Goal: Transaction & Acquisition: Book appointment/travel/reservation

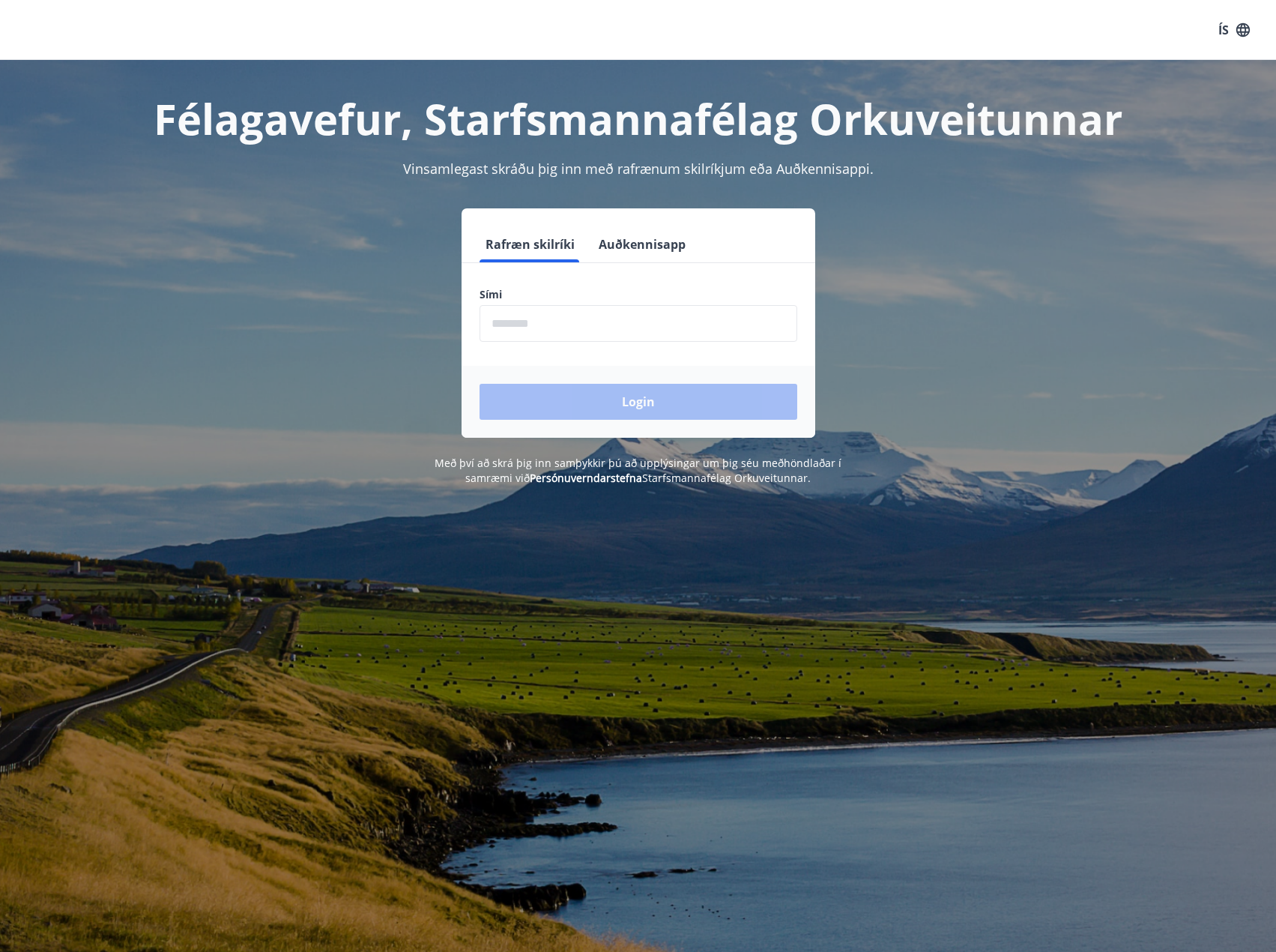
click at [526, 317] on input "phone" at bounding box center [638, 323] width 317 height 37
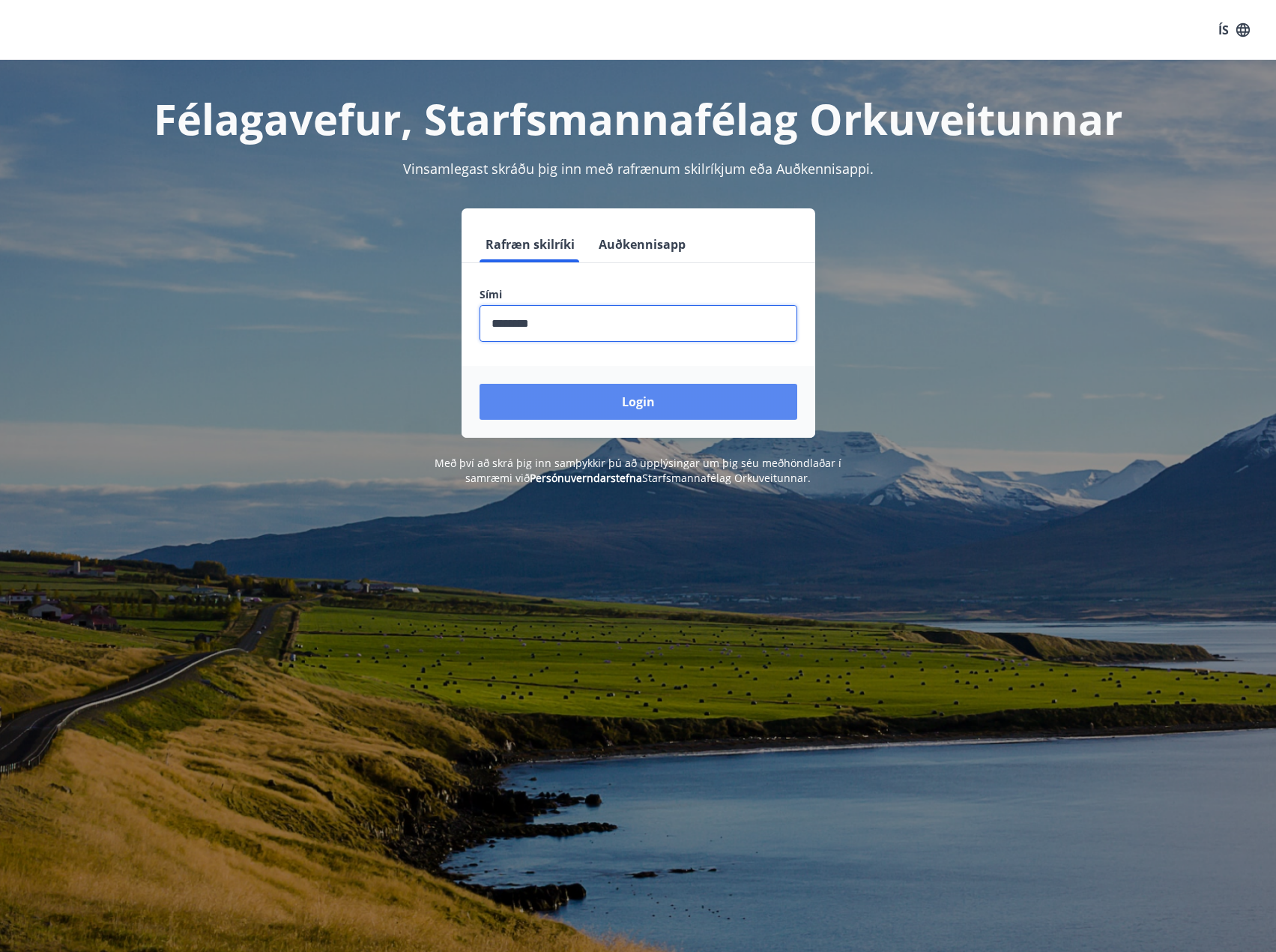
type input "********"
click at [633, 399] on button "Login" at bounding box center [638, 401] width 317 height 36
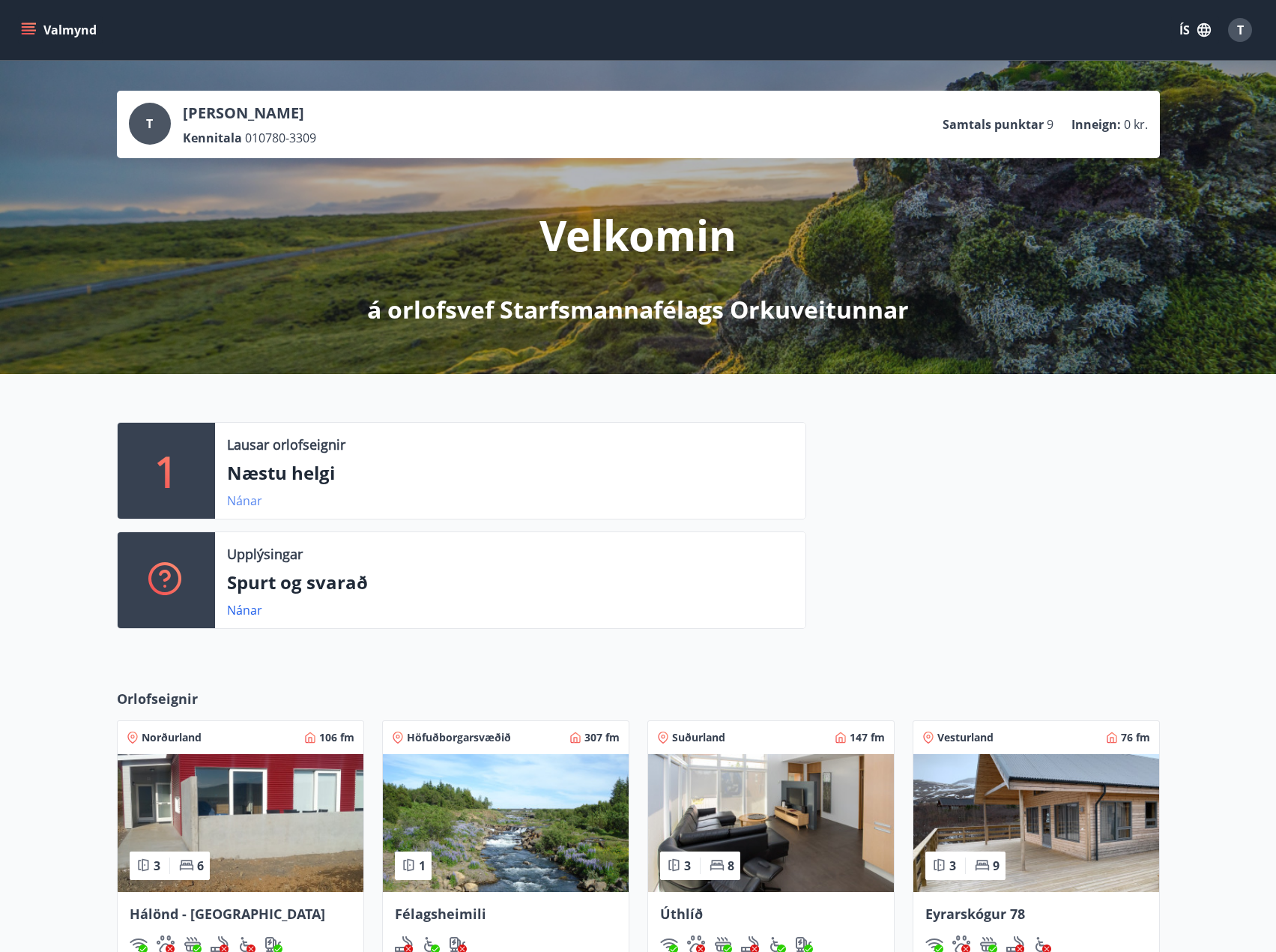
click at [241, 501] on link "Nánar" at bounding box center [245, 500] width 35 height 17
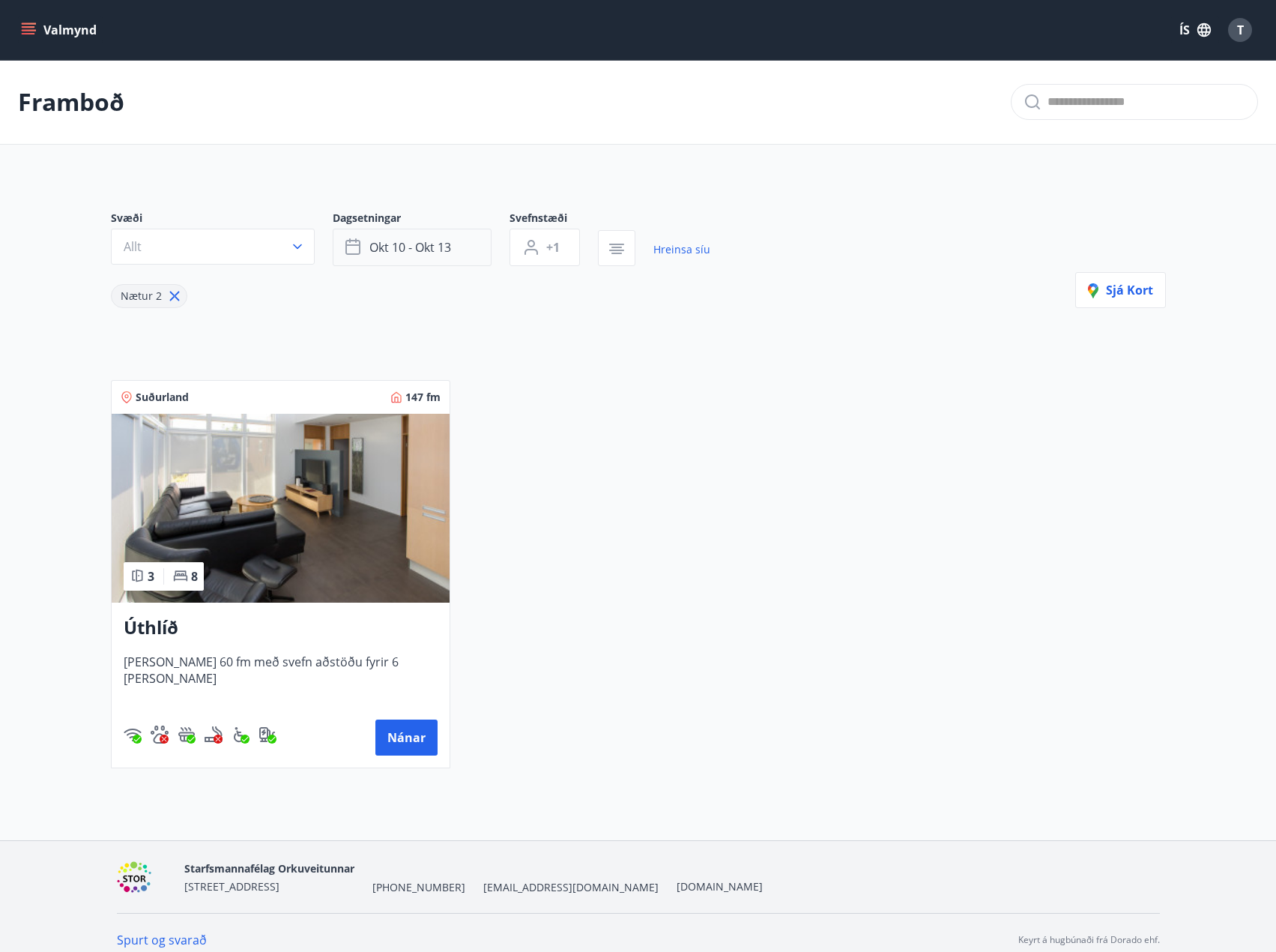
click at [450, 248] on span "okt 10 - okt 13" at bounding box center [410, 247] width 82 height 17
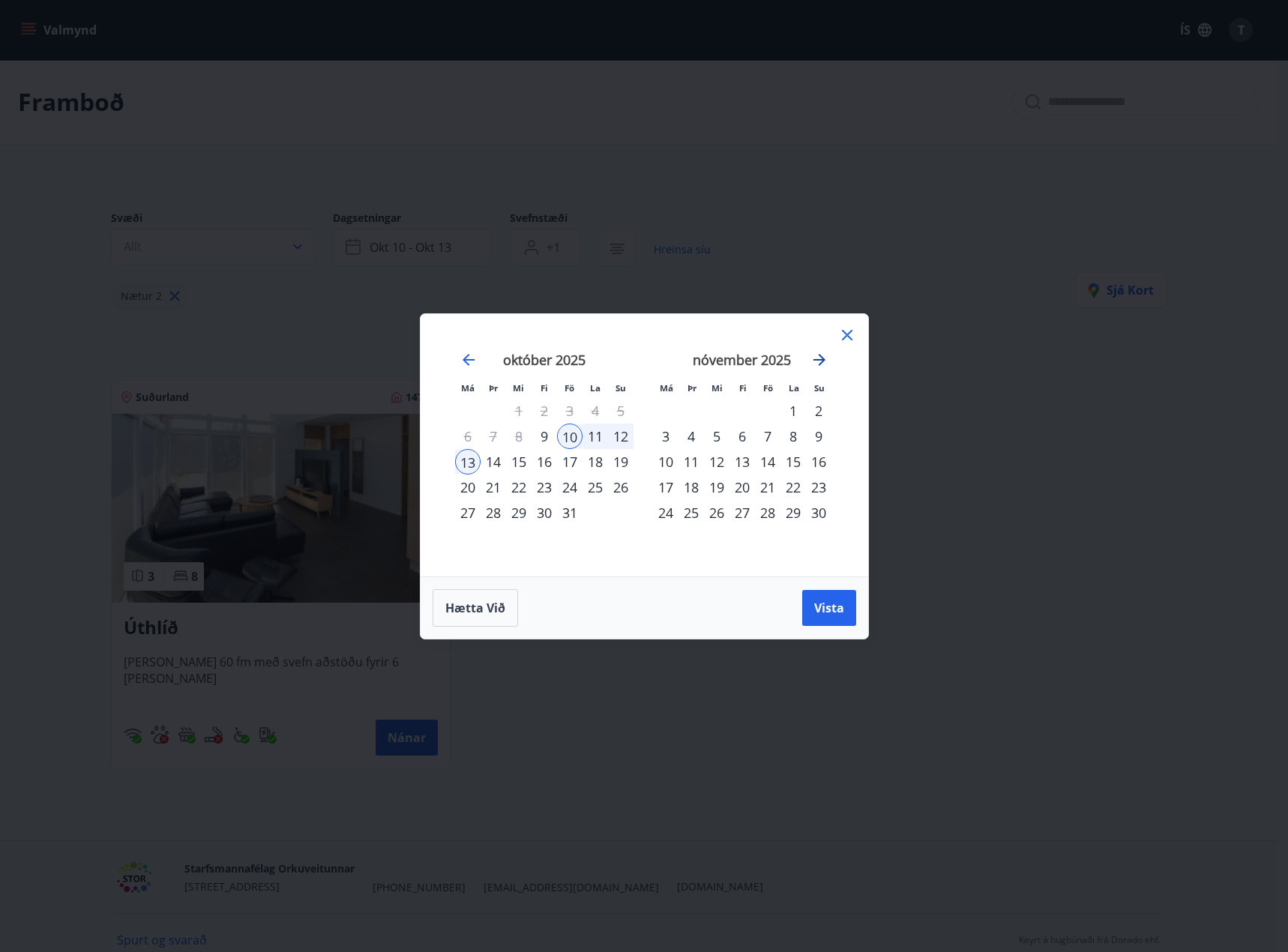
click at [821, 363] on icon "Move forward to switch to the next month." at bounding box center [819, 359] width 12 height 12
click at [766, 459] on div "19" at bounding box center [768, 462] width 25 height 25
click at [820, 460] on div "21" at bounding box center [818, 462] width 25 height 25
click at [810, 607] on button "Vista" at bounding box center [828, 607] width 54 height 36
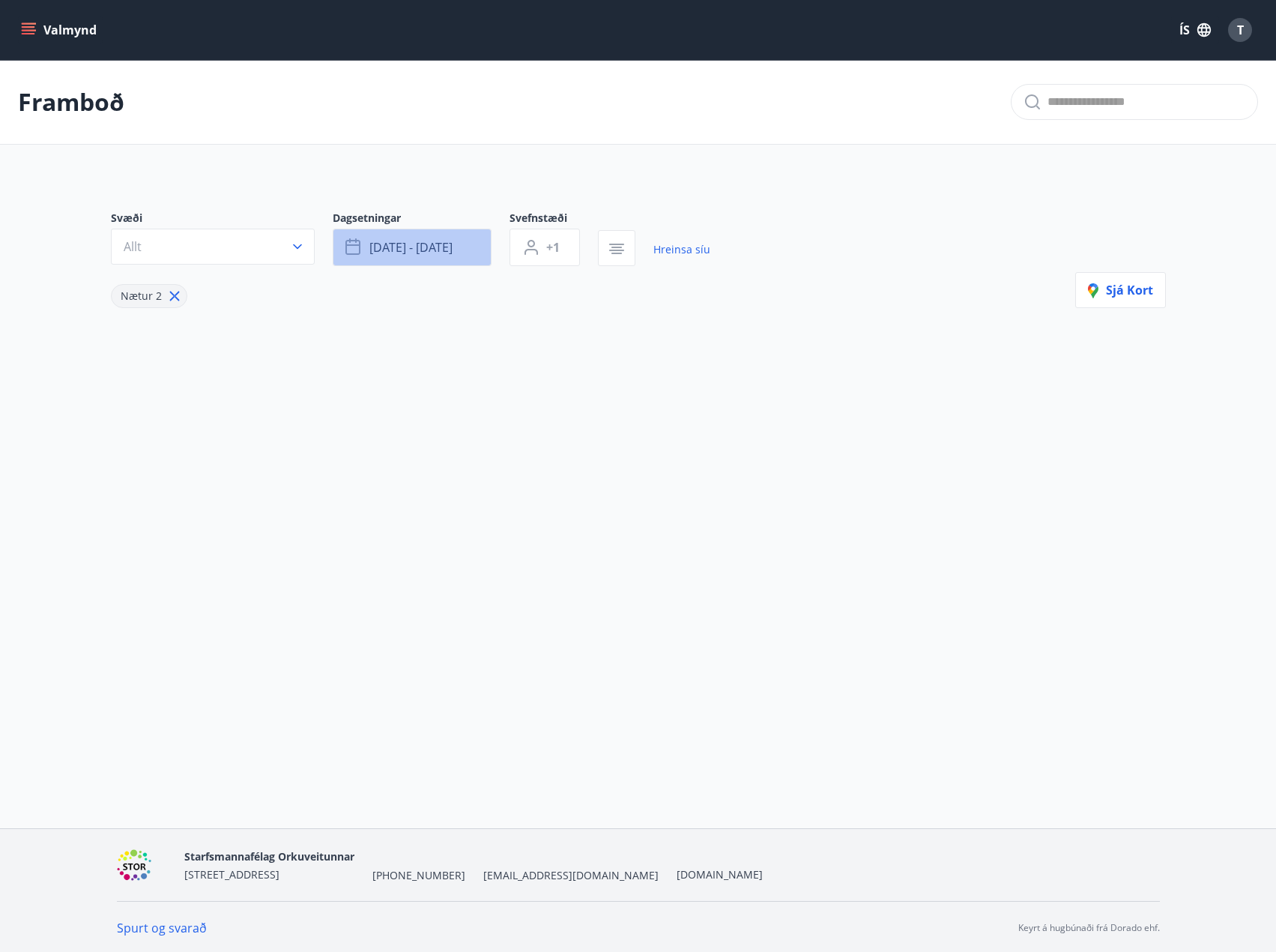
click at [444, 257] on button "des 19 - des 21" at bounding box center [412, 247] width 159 height 37
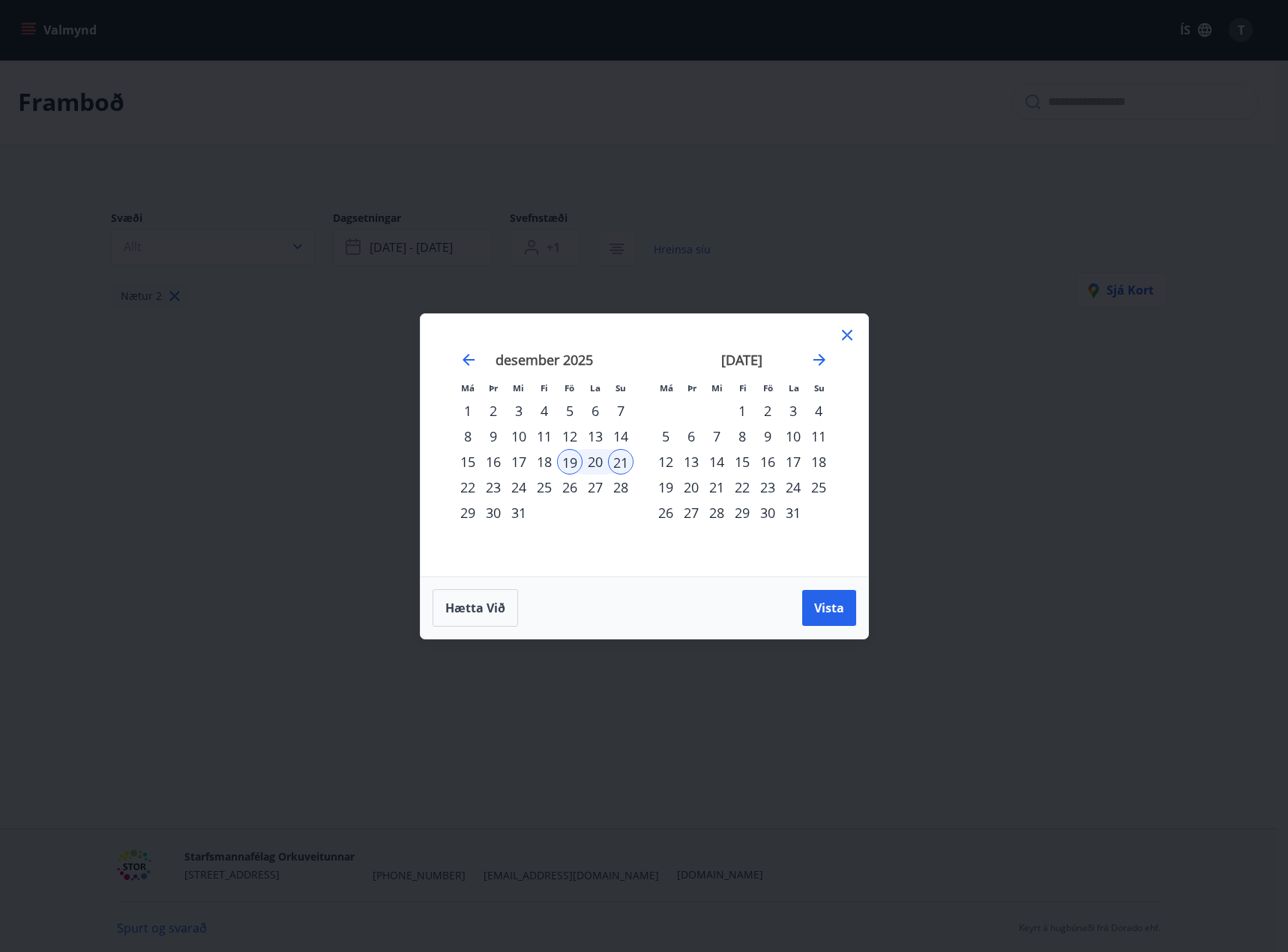
click at [548, 460] on div "18" at bounding box center [544, 462] width 25 height 25
click at [834, 607] on span "Vista" at bounding box center [829, 607] width 30 height 17
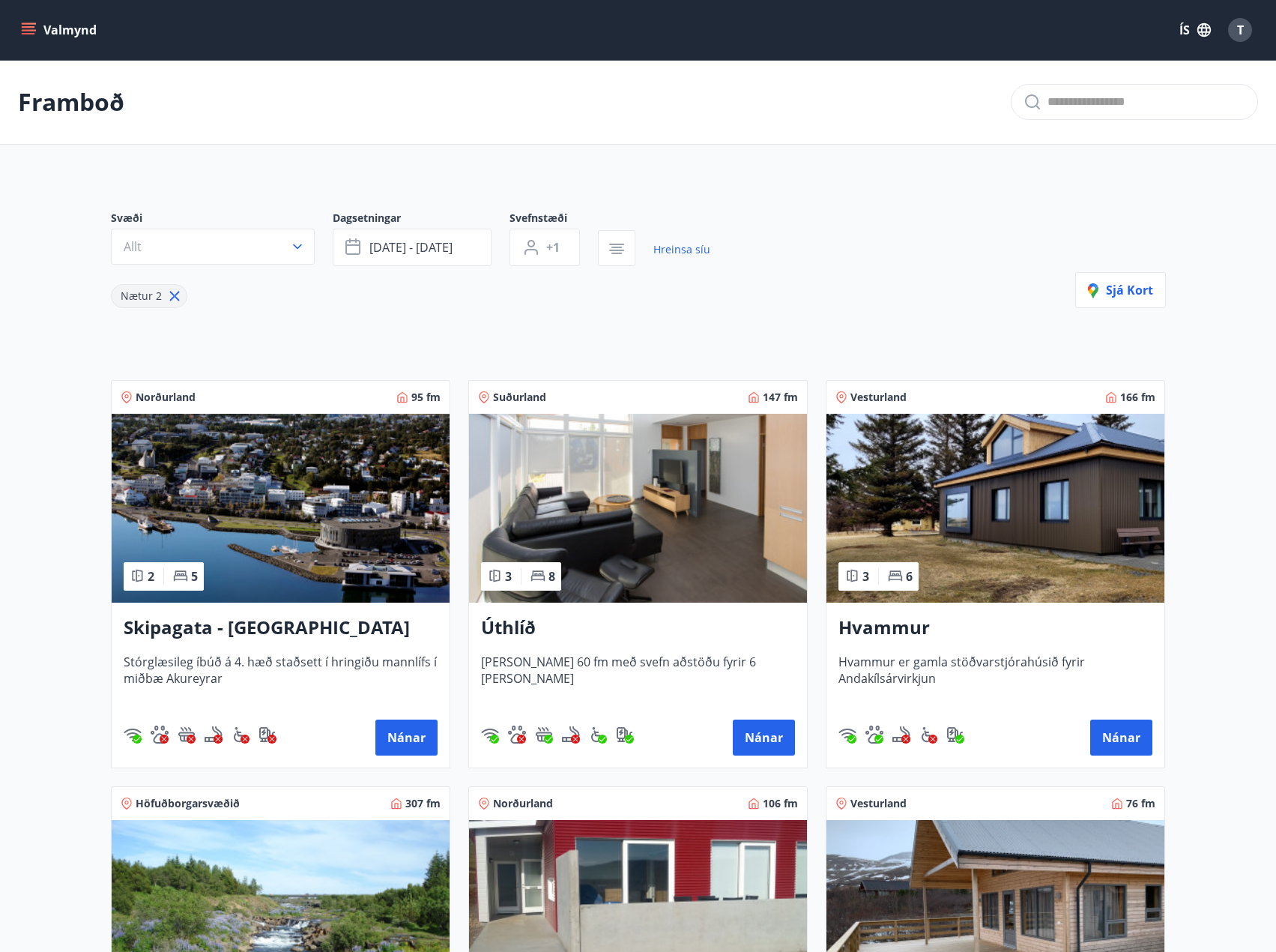
click at [1001, 540] on img at bounding box center [996, 508] width 338 height 188
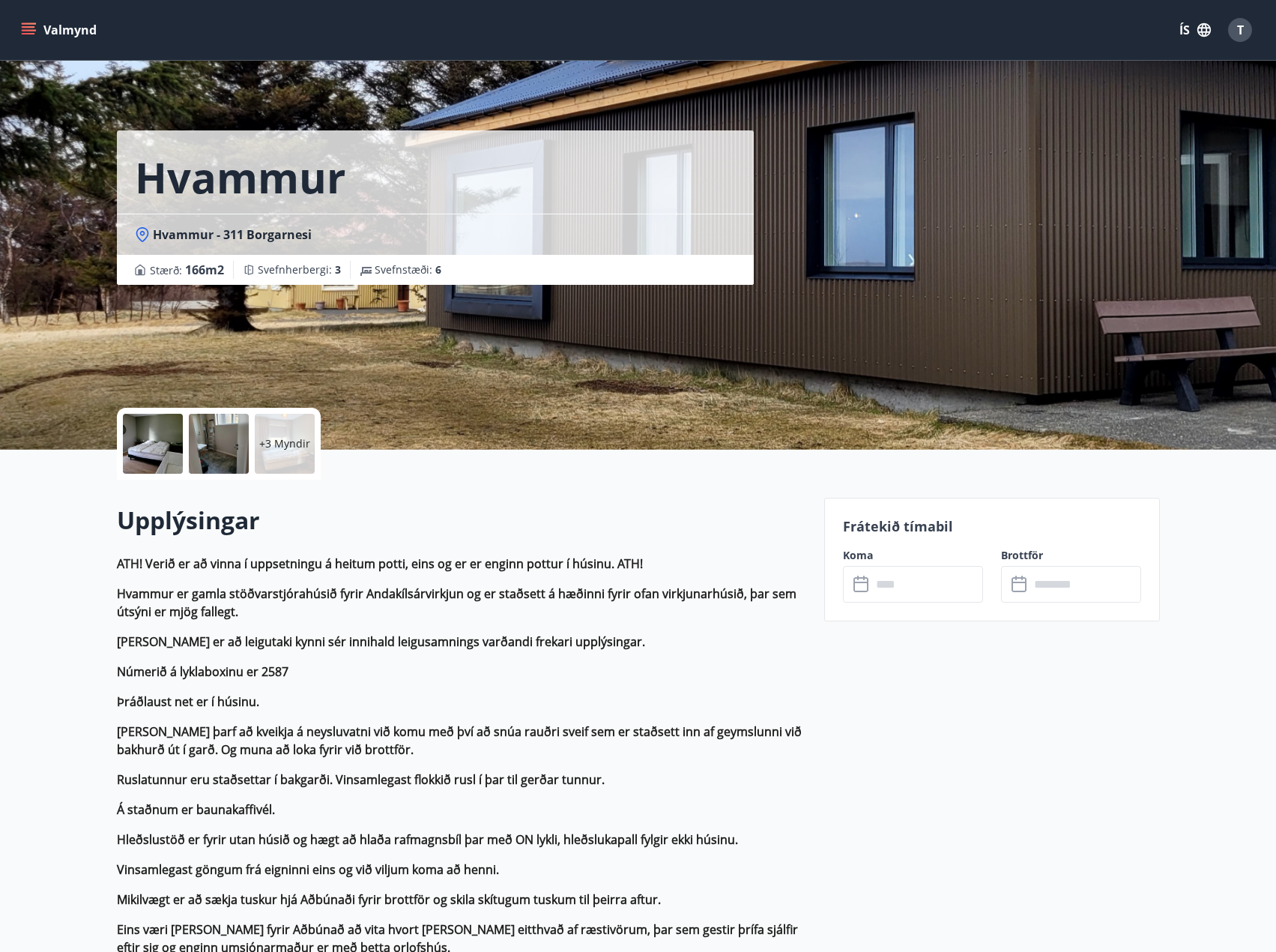
click at [225, 443] on div at bounding box center [218, 443] width 60 height 60
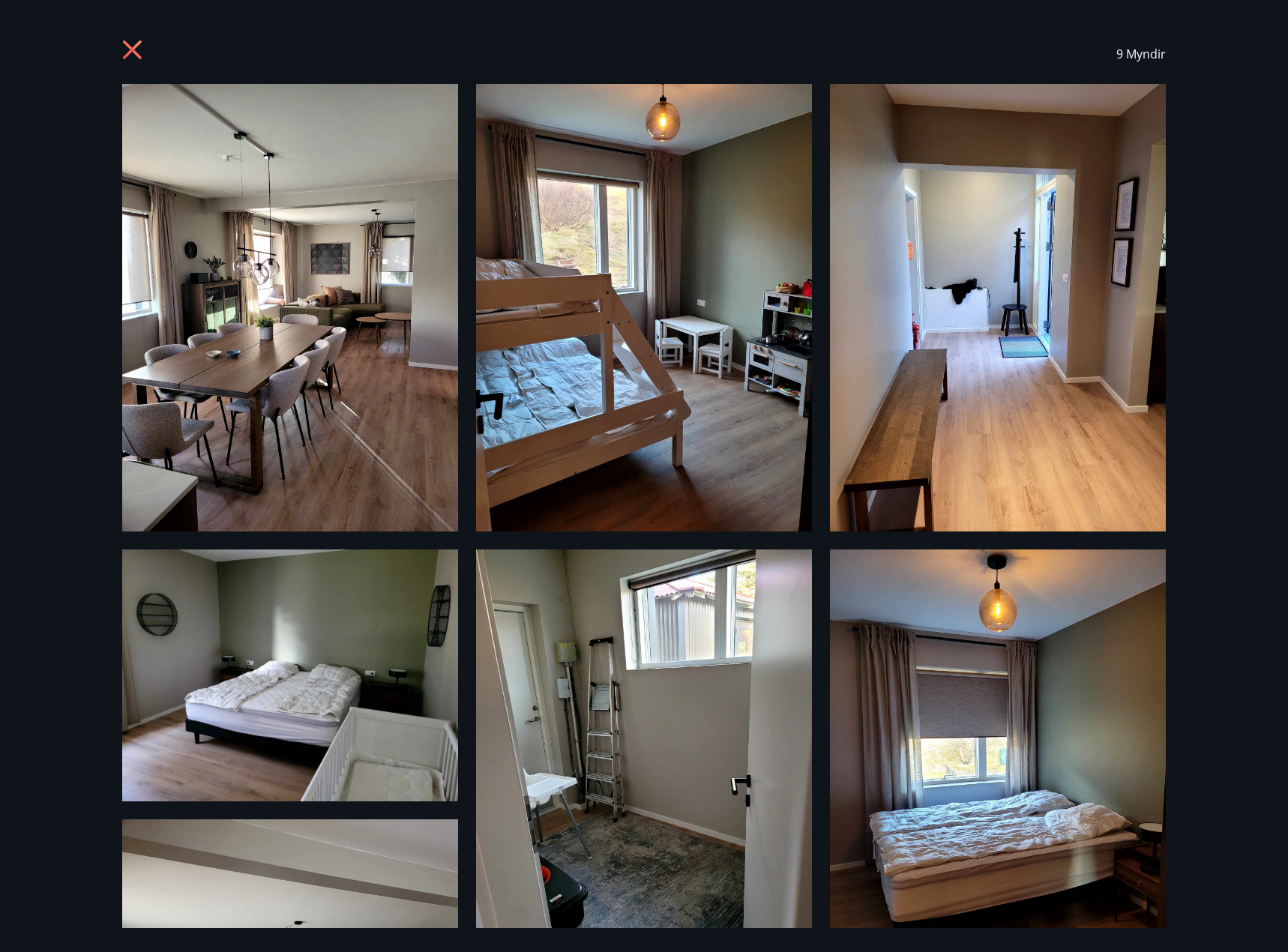
click at [130, 46] on icon at bounding box center [132, 49] width 19 height 19
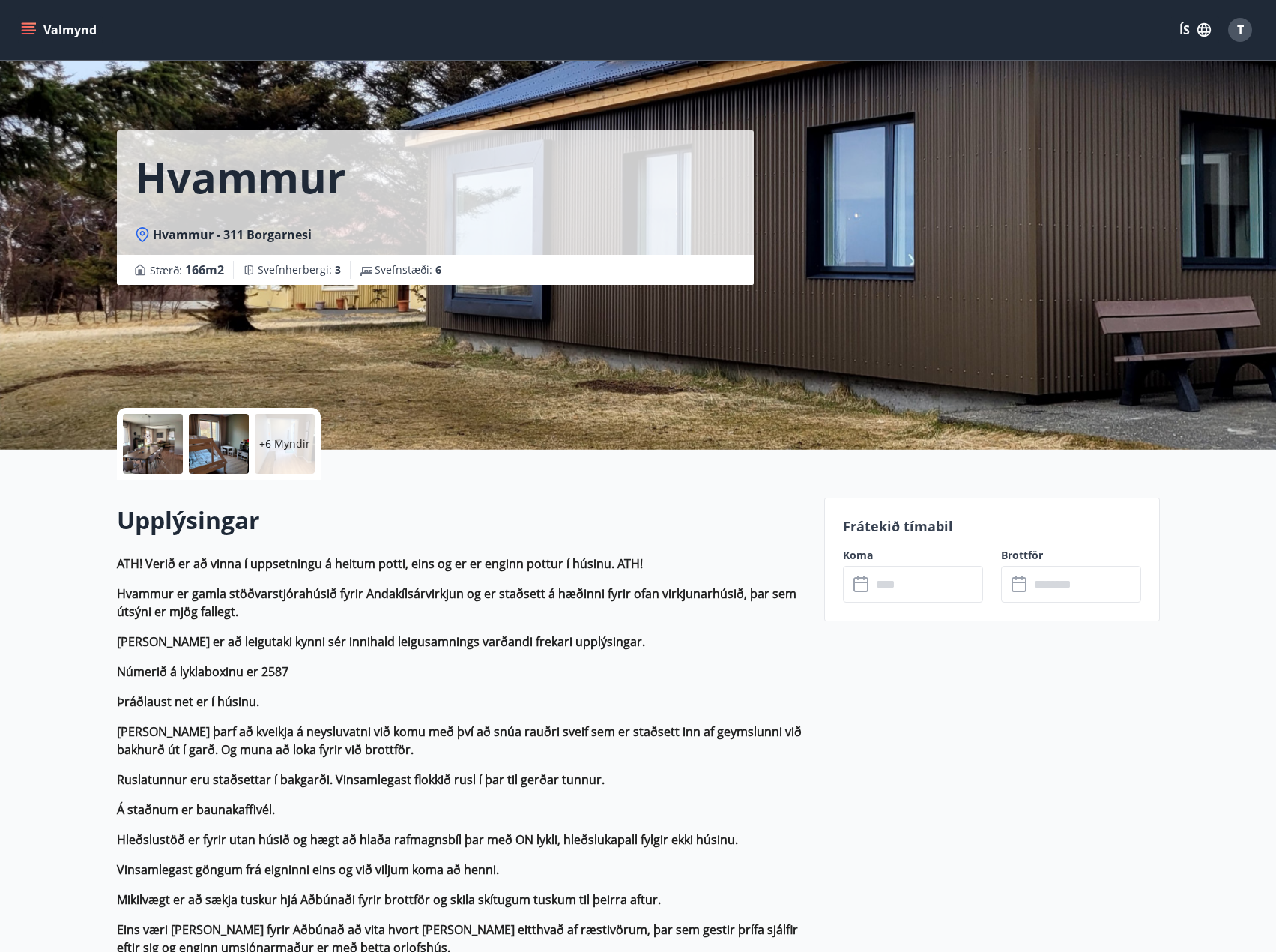
click at [888, 586] on input "text" at bounding box center [927, 585] width 111 height 37
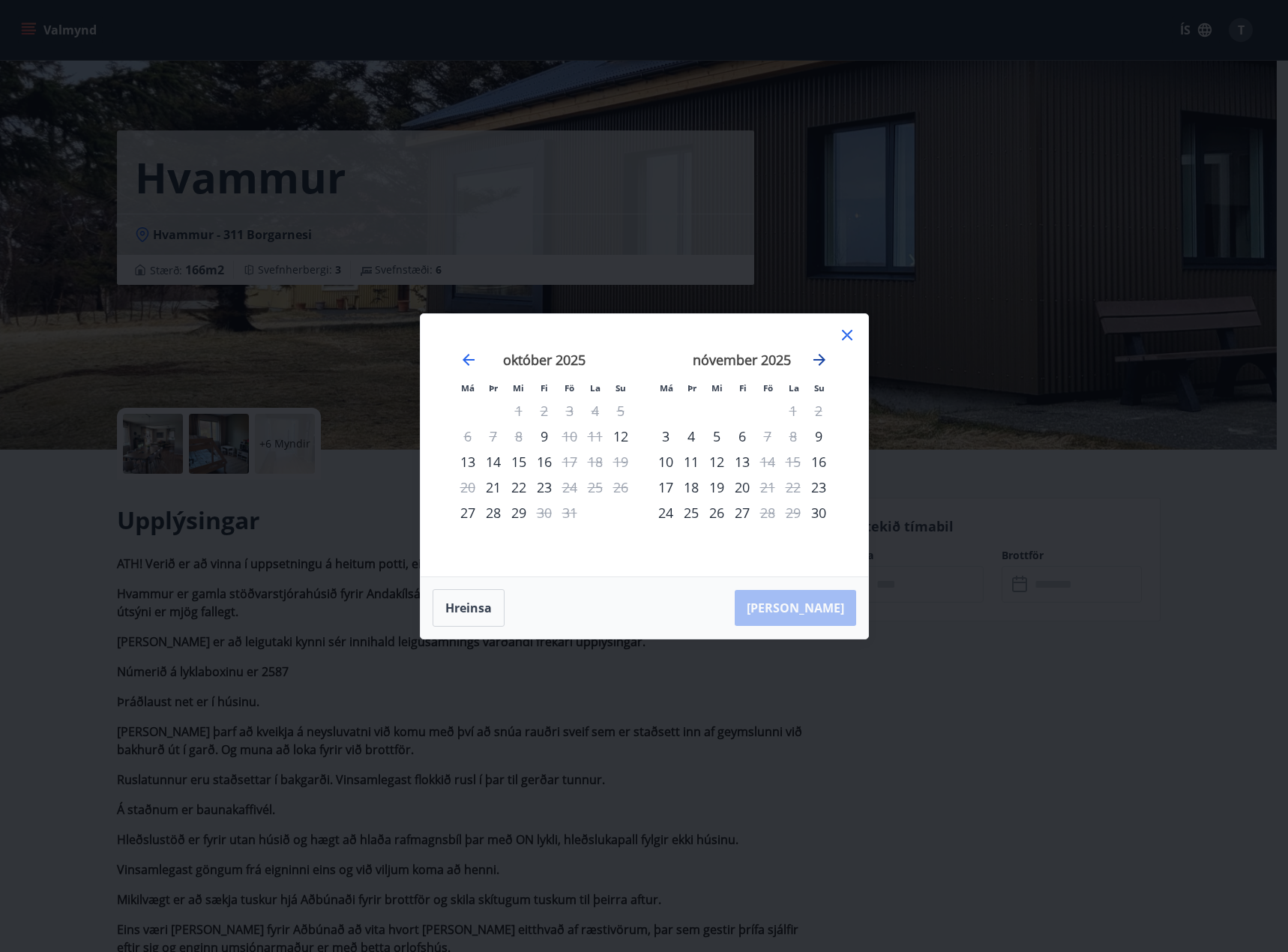
click at [813, 362] on icon "Move forward to switch to the next month." at bounding box center [819, 359] width 18 height 18
click at [767, 460] on div "19" at bounding box center [768, 462] width 25 height 25
click at [819, 460] on div "21" at bounding box center [818, 462] width 25 height 25
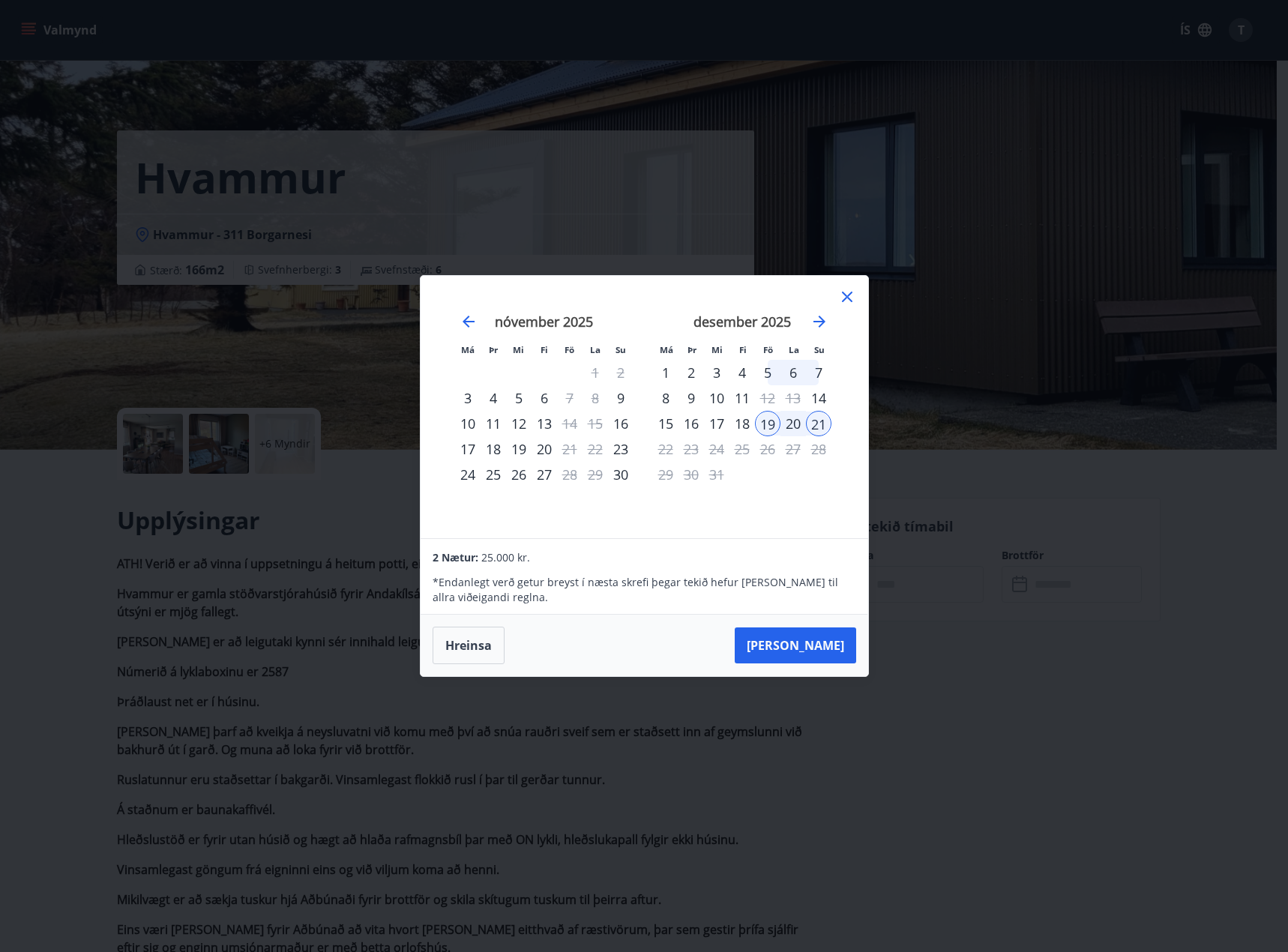
click at [850, 294] on icon at bounding box center [847, 297] width 11 height 11
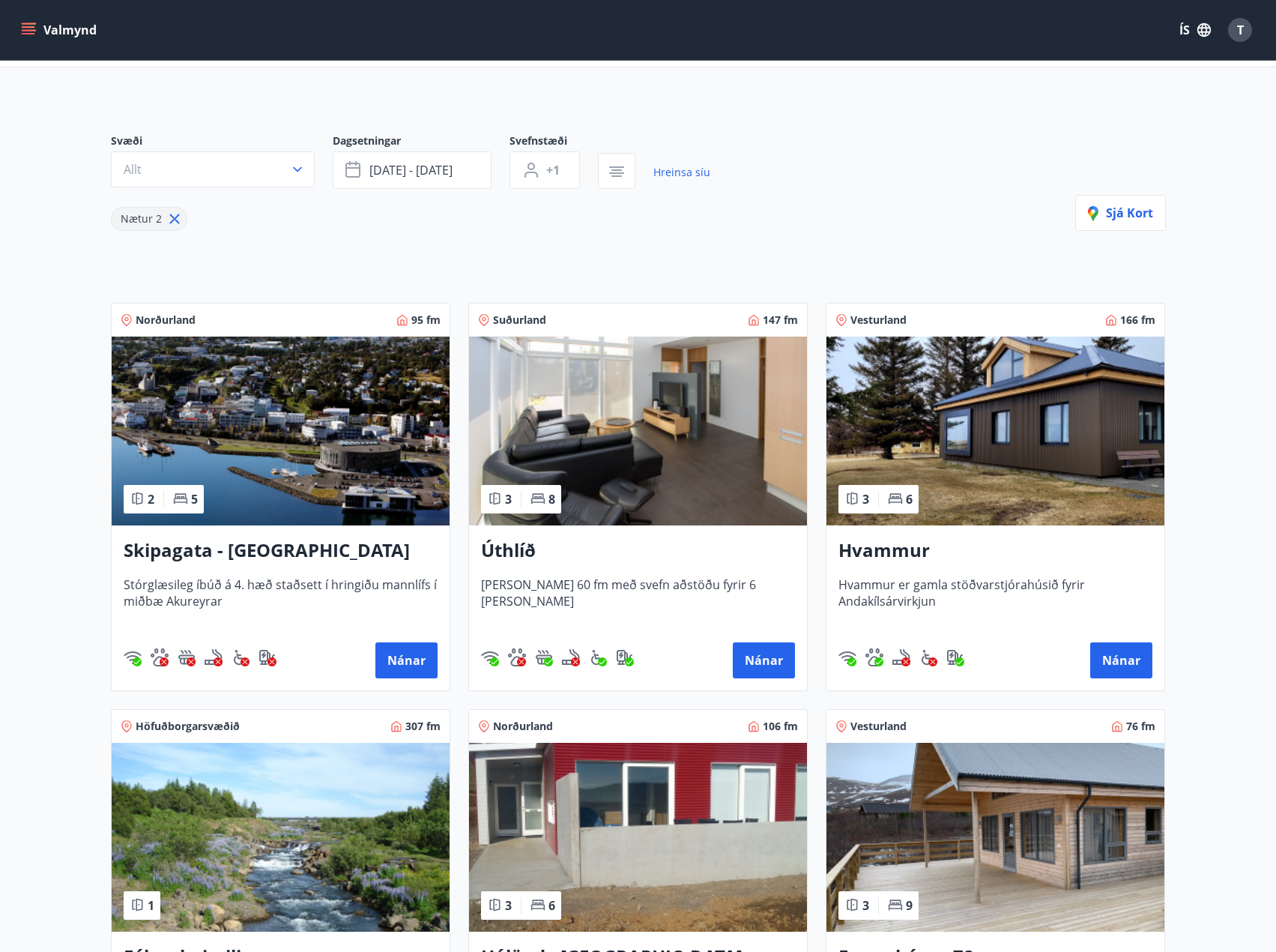
scroll to position [75, 0]
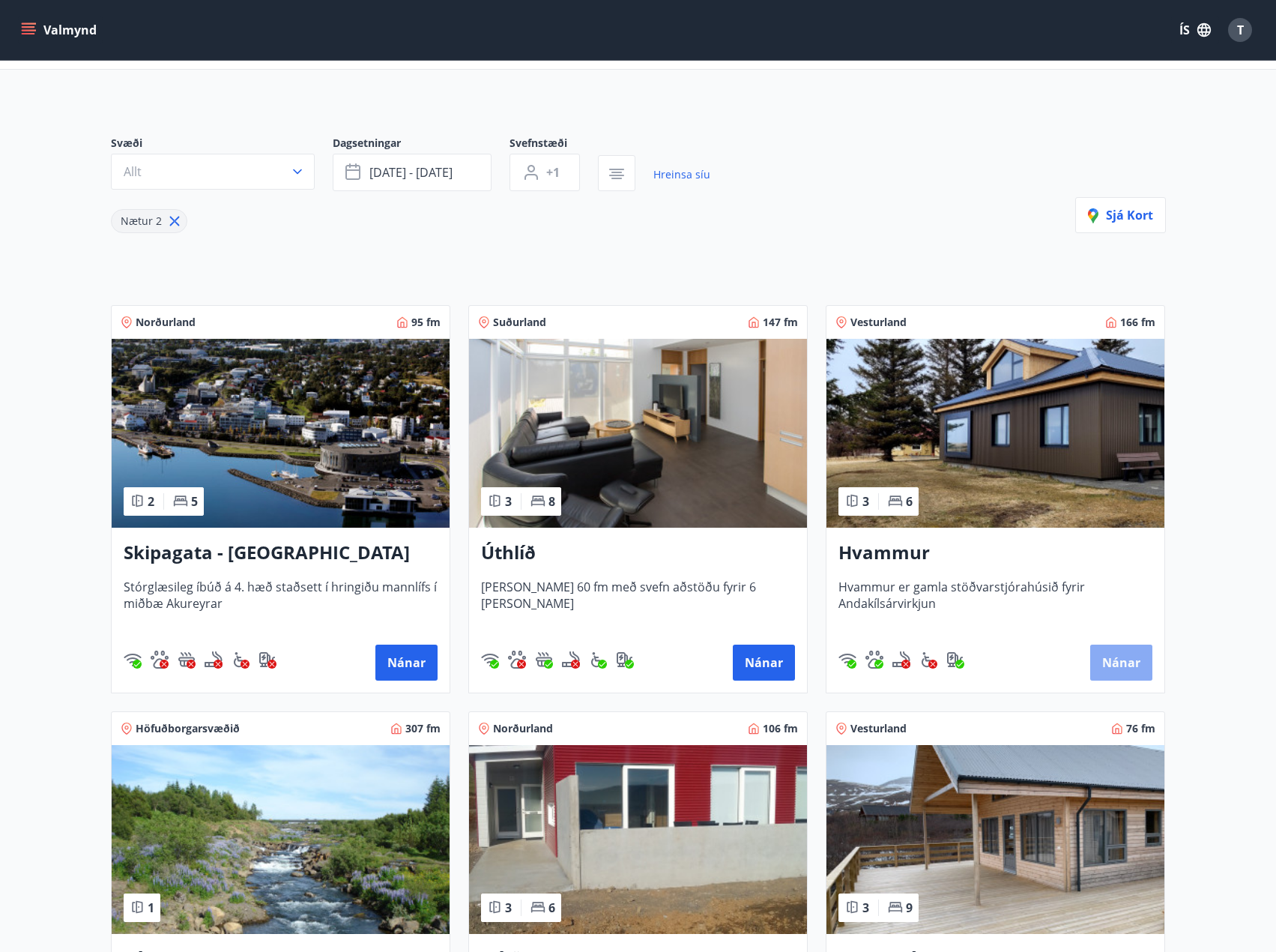
click at [1116, 663] on button "Nánar" at bounding box center [1122, 662] width 62 height 36
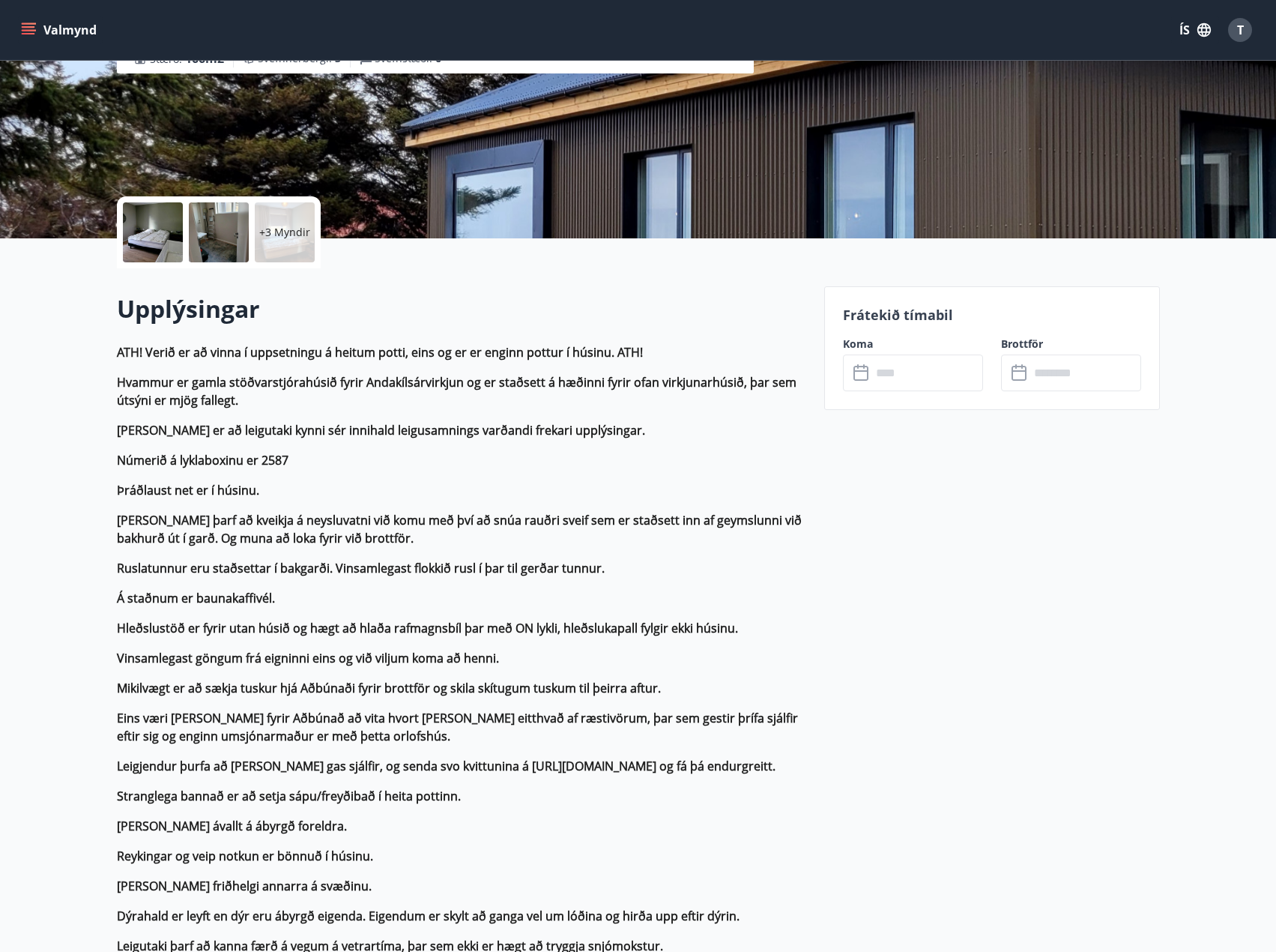
scroll to position [225, 0]
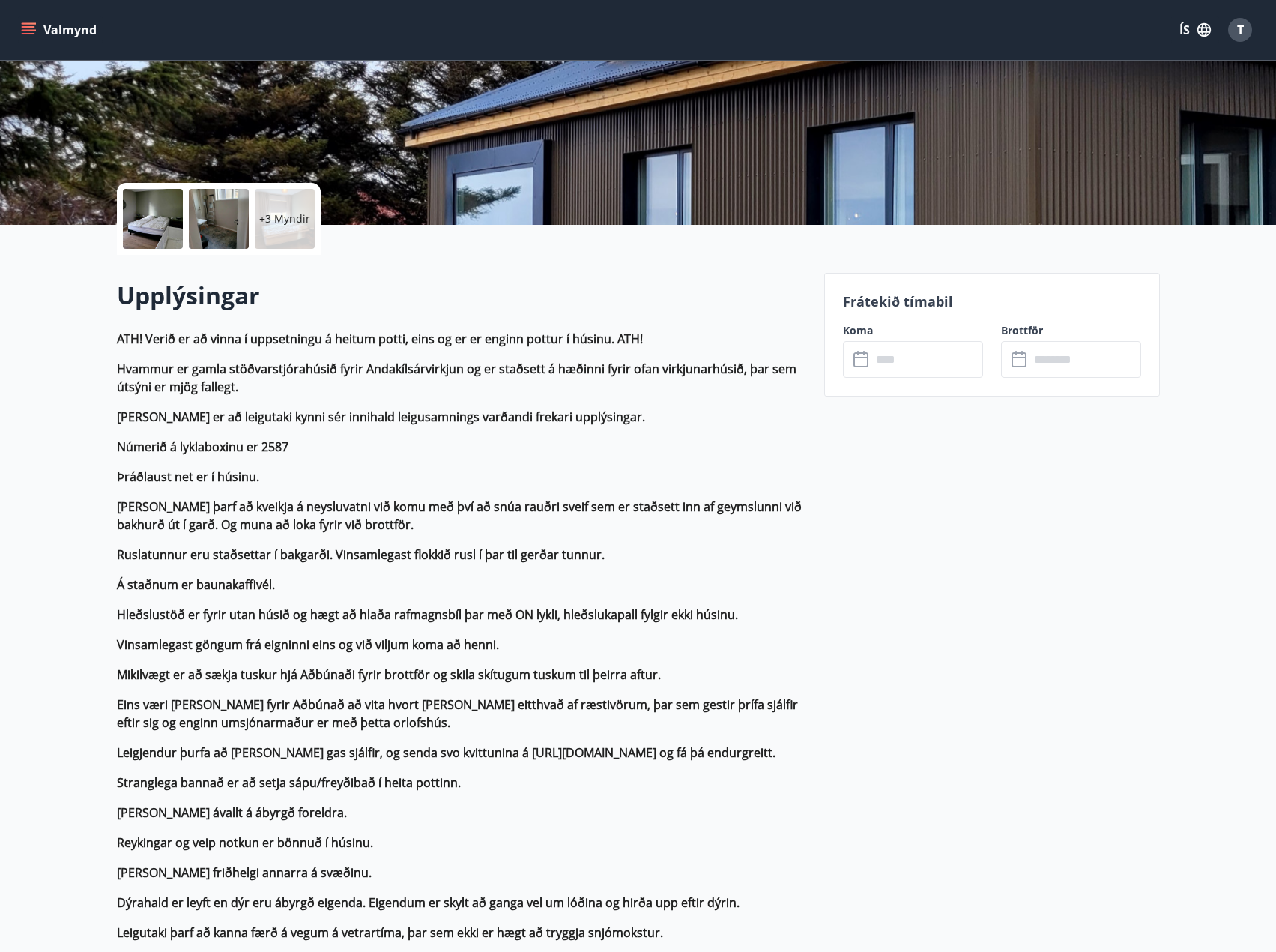
click at [902, 357] on input "text" at bounding box center [927, 359] width 111 height 37
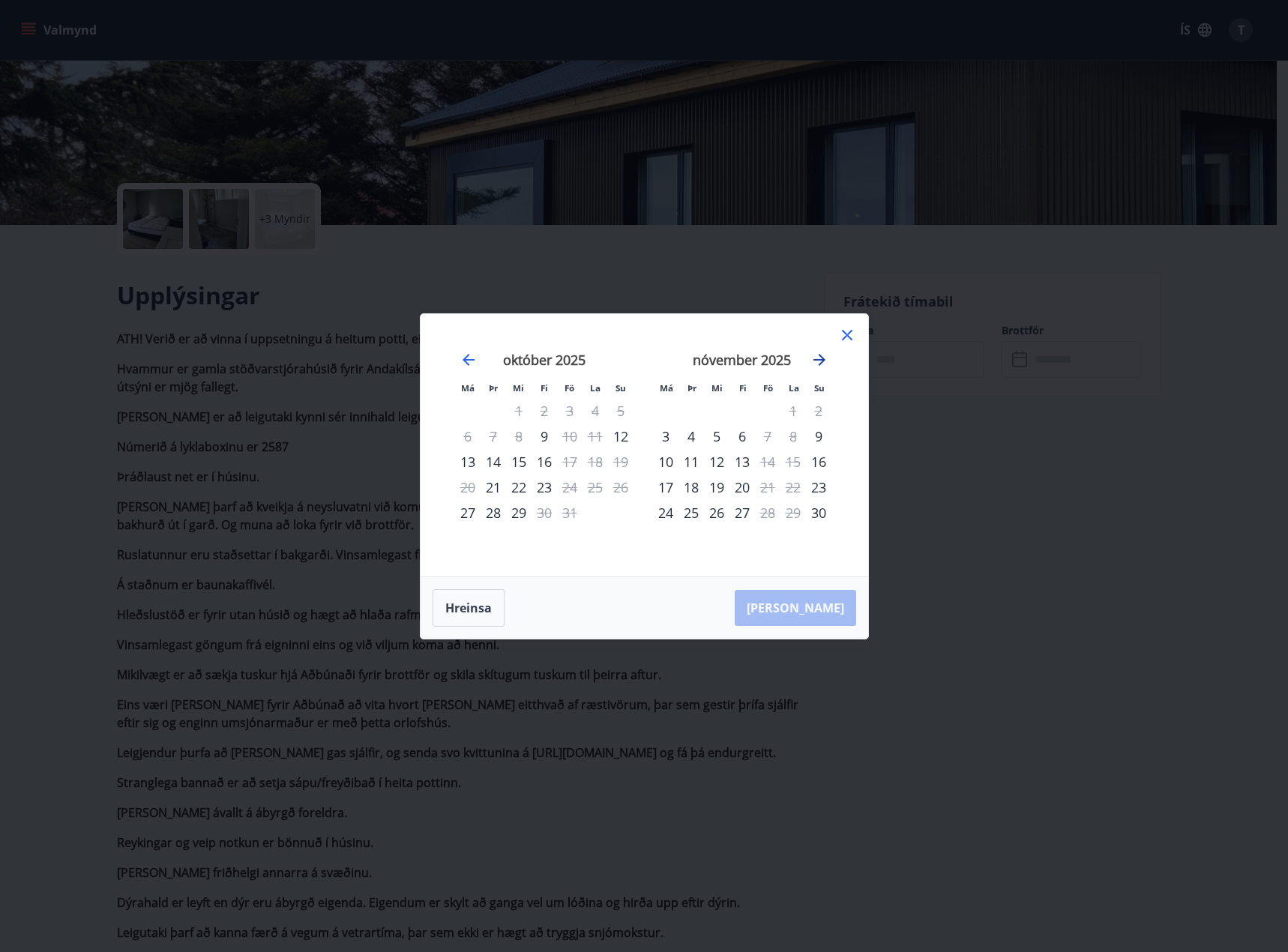
click at [821, 359] on icon "Move forward to switch to the next month." at bounding box center [819, 359] width 12 height 12
click at [764, 462] on div "19" at bounding box center [768, 462] width 25 height 25
click at [819, 460] on div "21" at bounding box center [818, 462] width 25 height 25
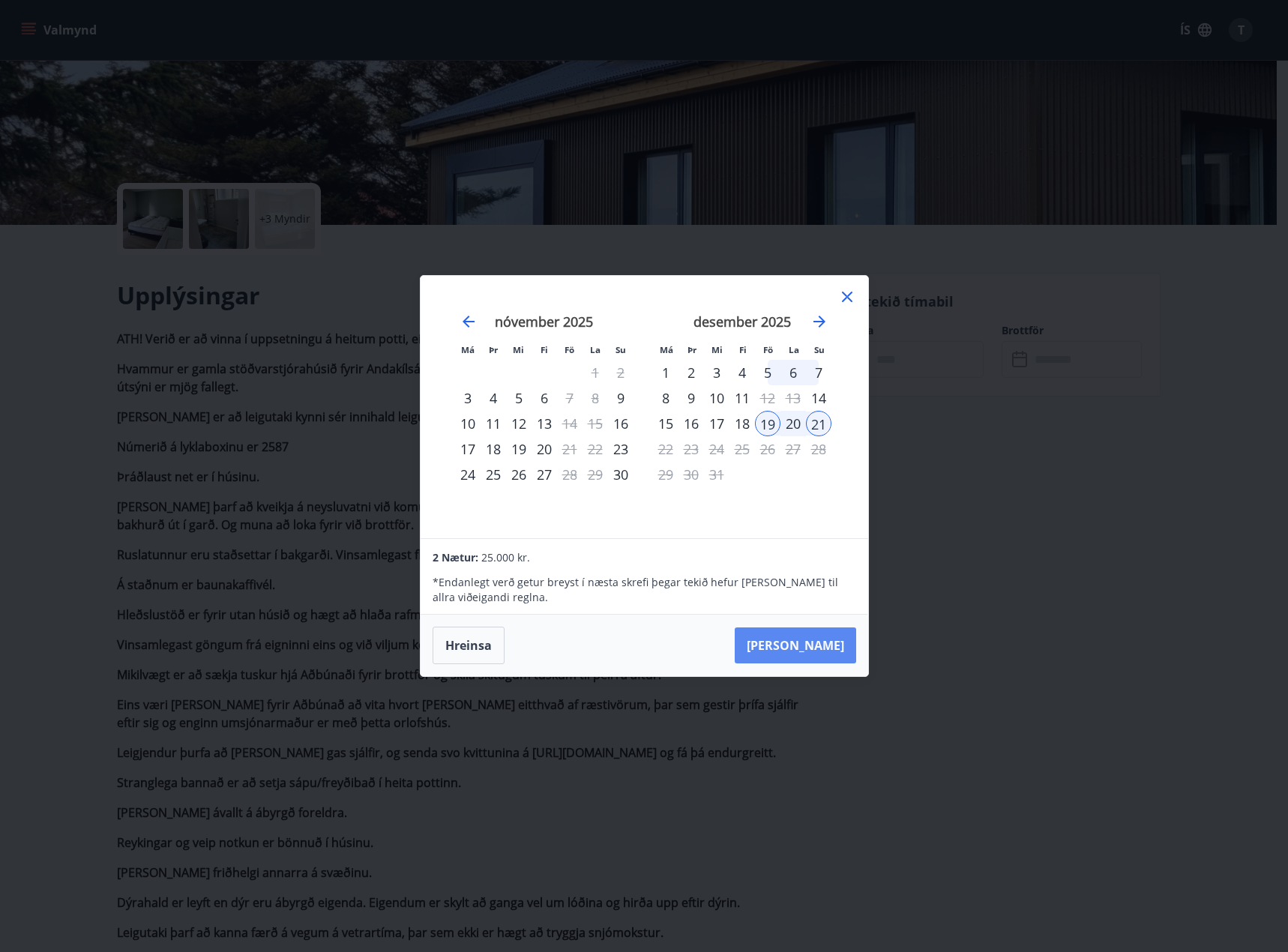
click at [819, 649] on button "Taka Frá" at bounding box center [795, 644] width 121 height 36
click at [454, 643] on button "Hreinsa" at bounding box center [469, 645] width 72 height 37
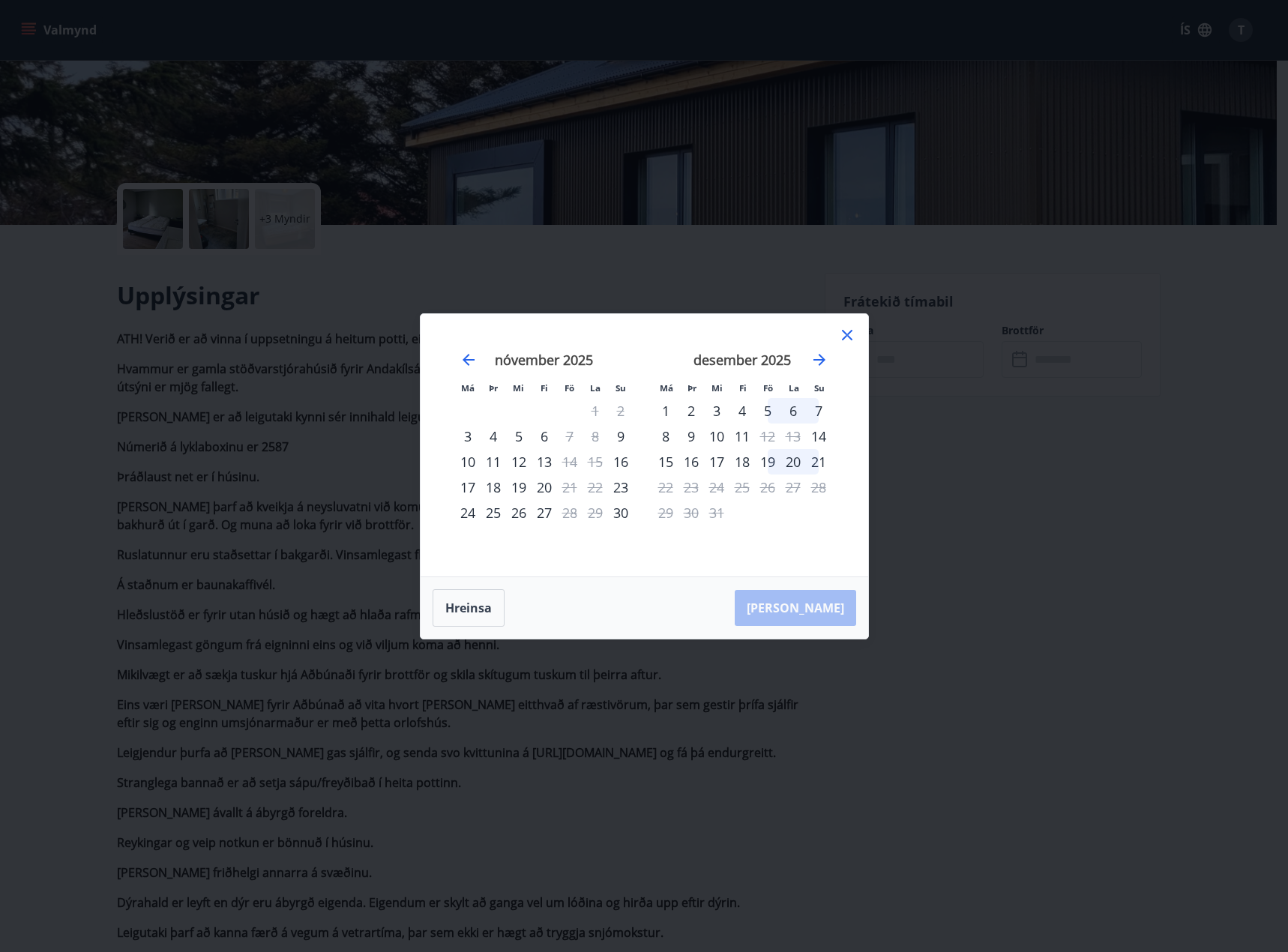
click at [761, 453] on div "19" at bounding box center [768, 462] width 25 height 25
click at [825, 460] on div "21" at bounding box center [818, 462] width 25 height 25
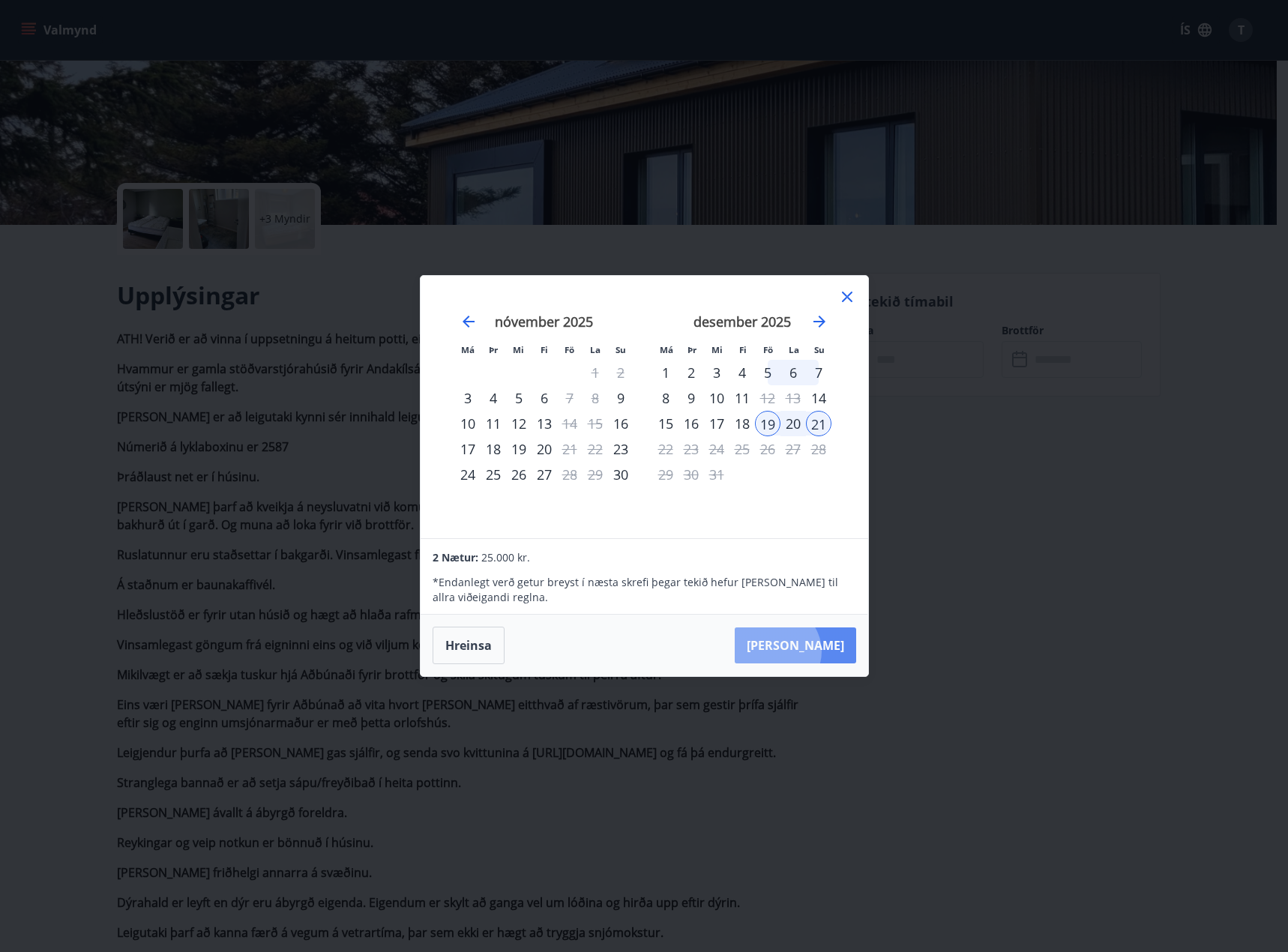
click at [821, 651] on button "Taka Frá" at bounding box center [795, 644] width 121 height 36
click at [844, 291] on icon at bounding box center [847, 297] width 18 height 18
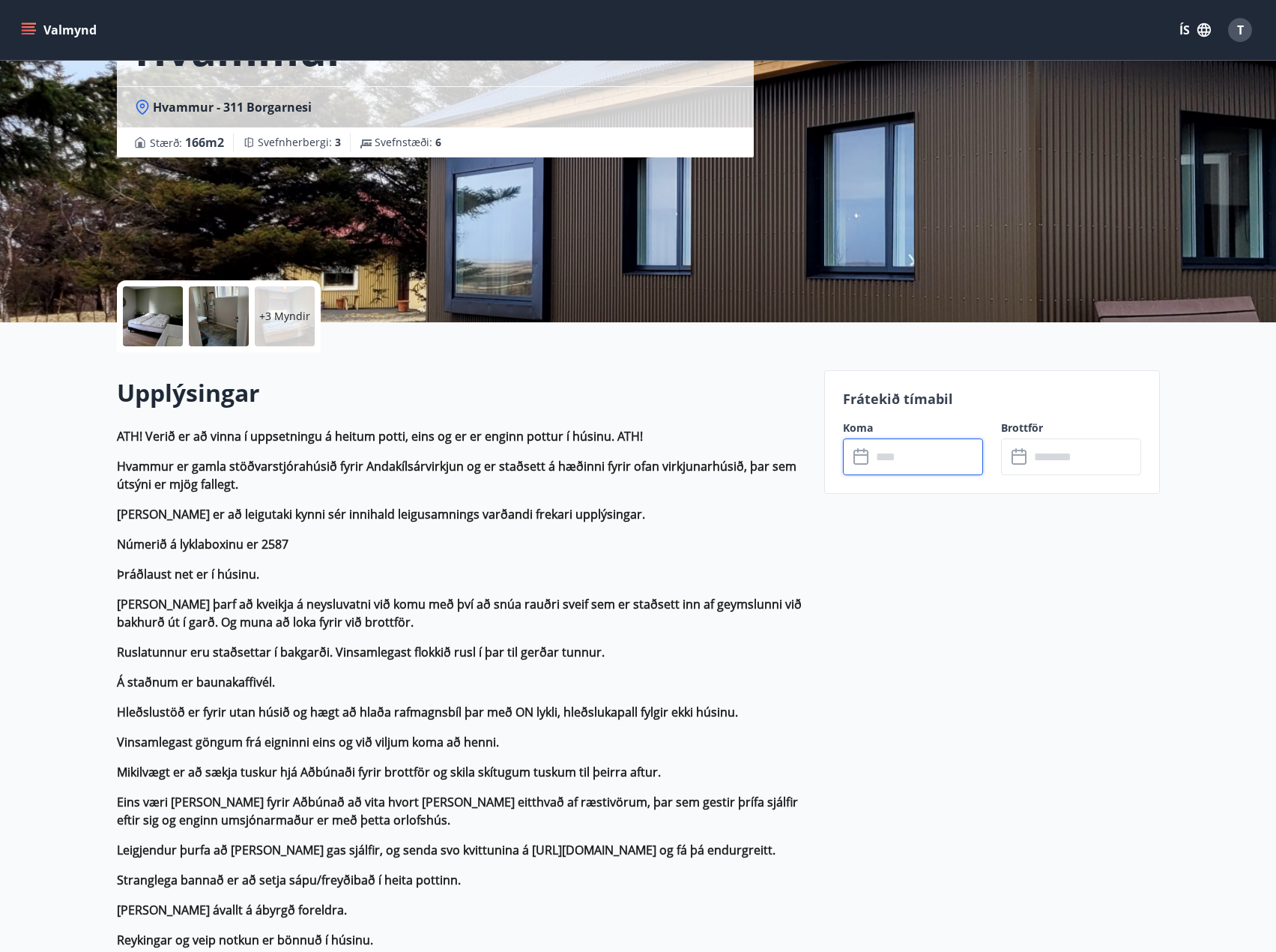
scroll to position [0, 0]
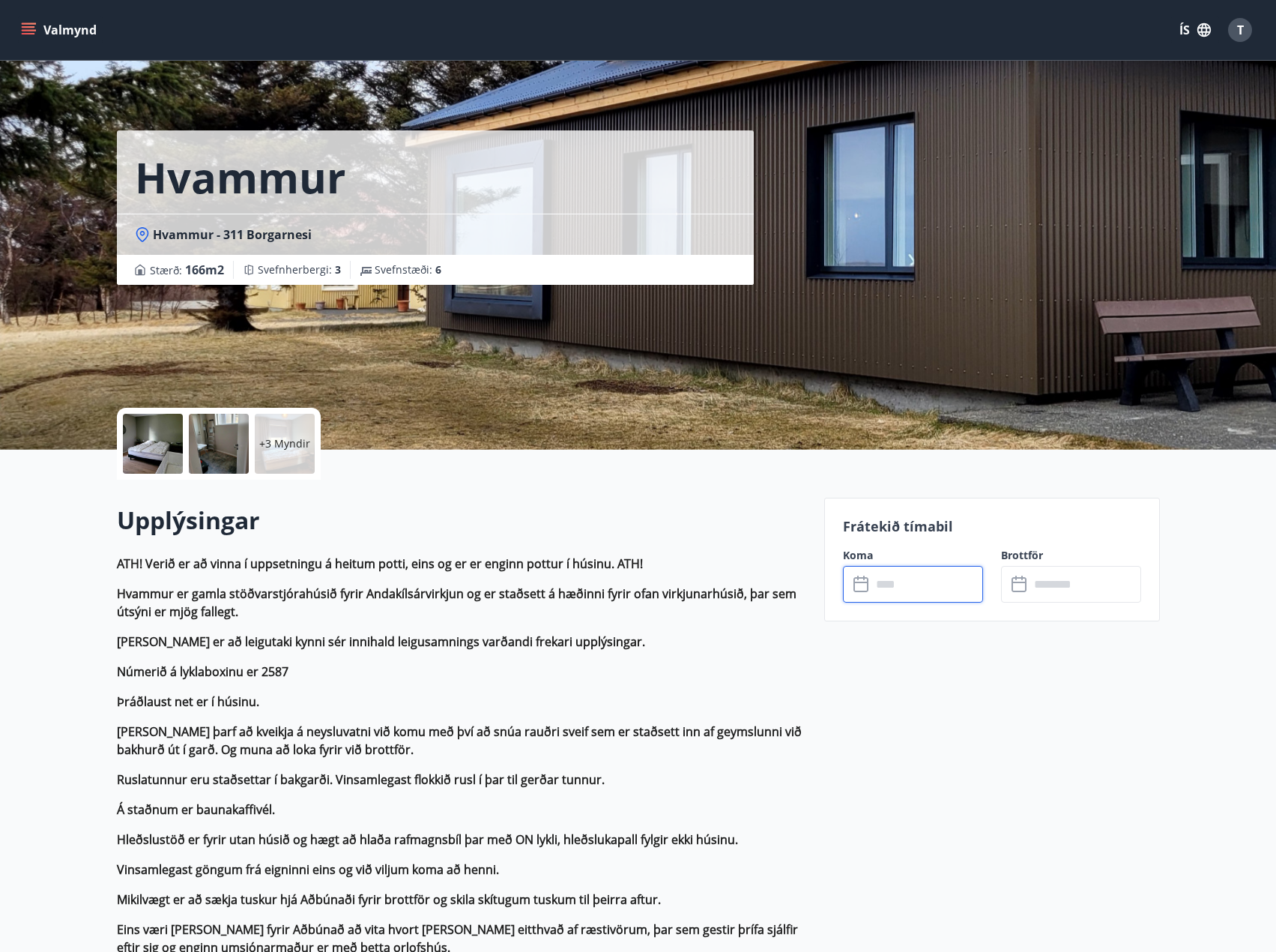
click at [888, 581] on input "text" at bounding box center [927, 585] width 111 height 37
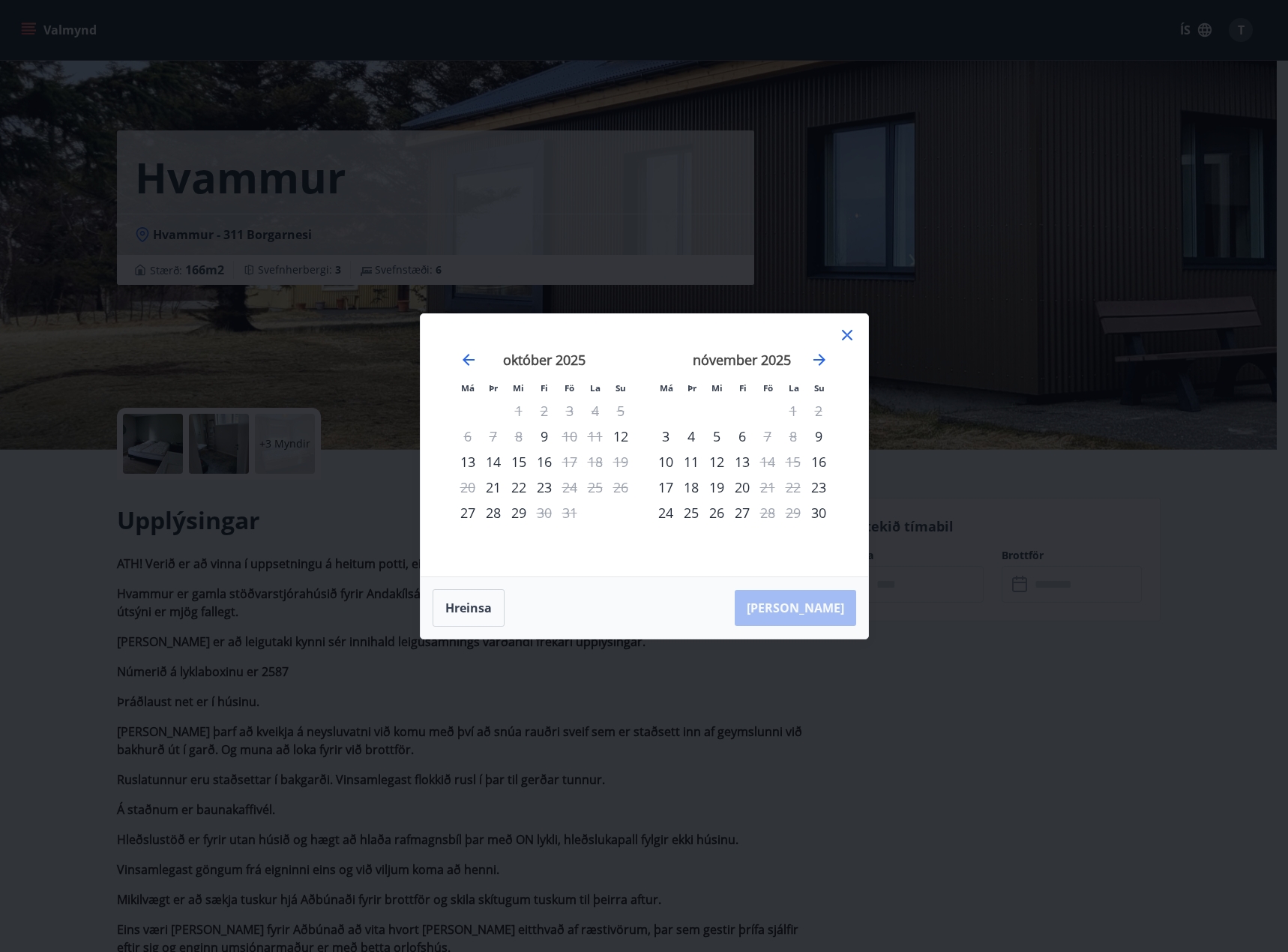
click at [830, 359] on div "nóvember 2025" at bounding box center [742, 365] width 179 height 66
click at [824, 359] on icon "Move forward to switch to the next month." at bounding box center [819, 359] width 12 height 12
click at [765, 460] on div "19" at bounding box center [768, 462] width 25 height 25
click at [664, 481] on div "22" at bounding box center [666, 487] width 25 height 25
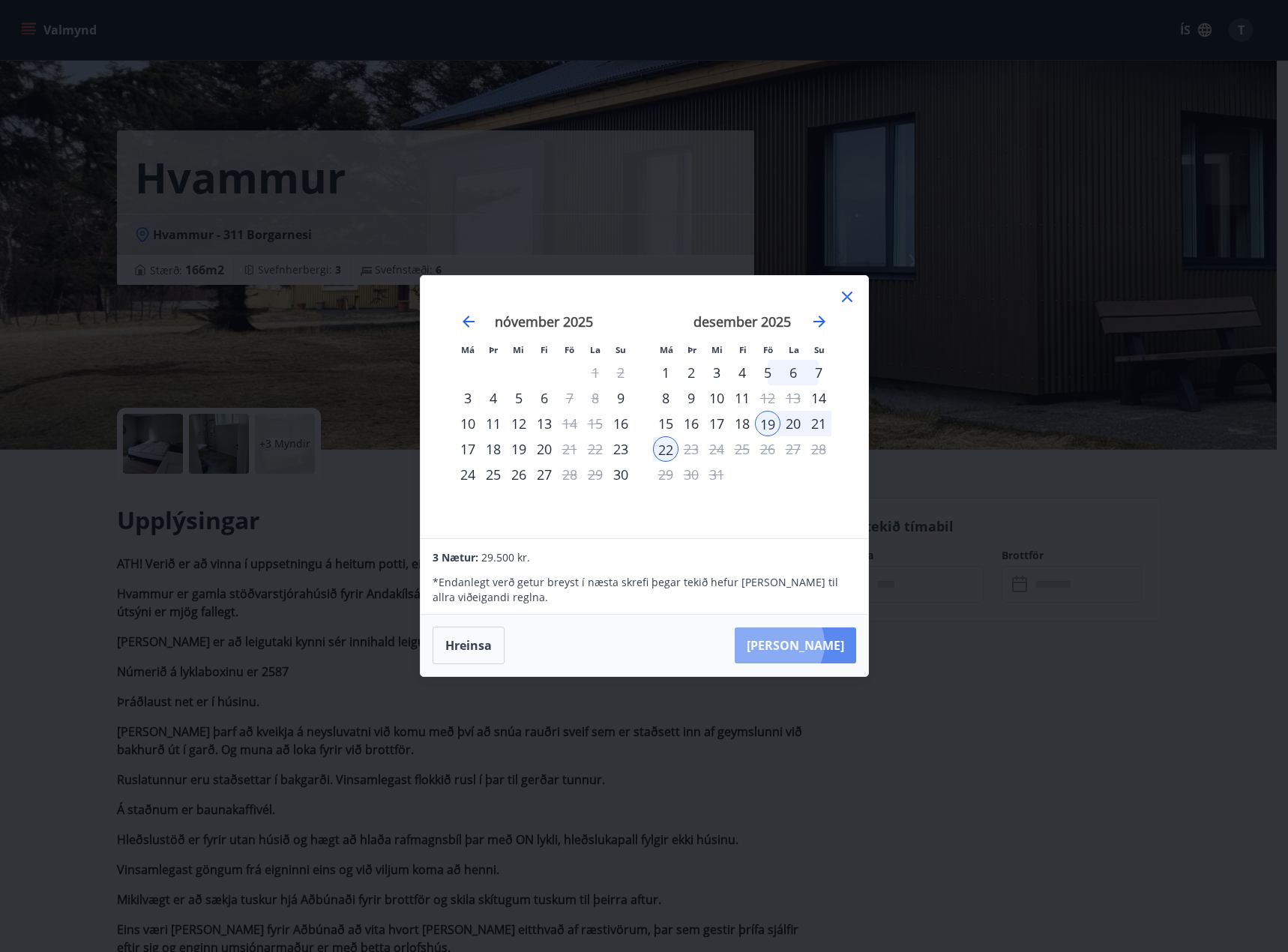
click at [824, 643] on button "Taka Frá" at bounding box center [795, 644] width 121 height 36
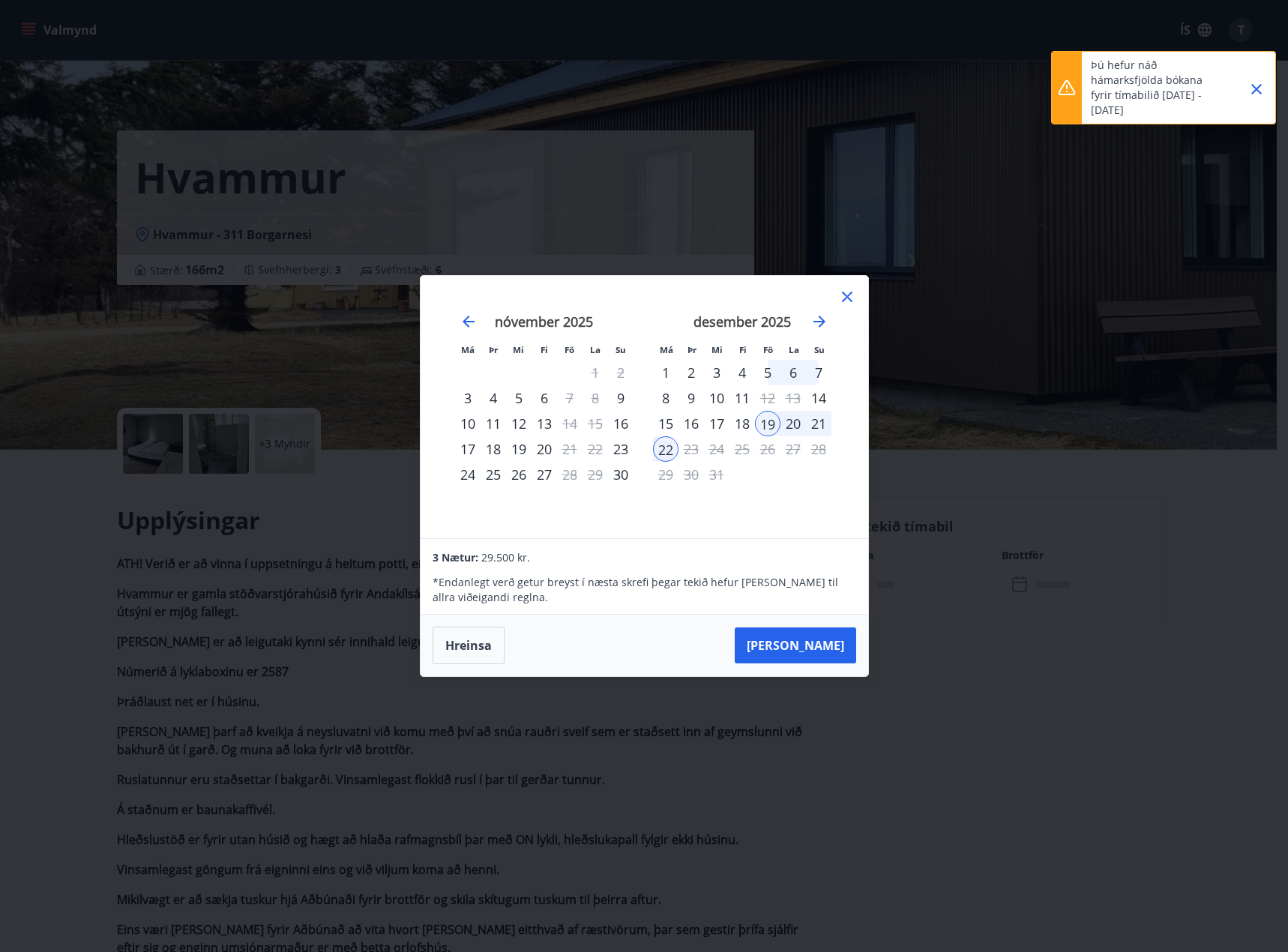
drag, startPoint x: 1164, startPoint y: 111, endPoint x: 1086, endPoint y: 66, distance: 90.0
click at [1086, 66] on div "Þú hefur náð hámarksfjölda bókana fyrir tímabilið 27.08.2025 - 05.01.2026" at bounding box center [1163, 87] width 225 height 73
drag, startPoint x: 1134, startPoint y: 80, endPoint x: 1182, endPoint y: 81, distance: 48.0
click at [1182, 81] on p "Þú hefur náð hámarksfjölda bókana fyrir tímabilið 27.08.2025 - 05.01.2026" at bounding box center [1156, 87] width 132 height 60
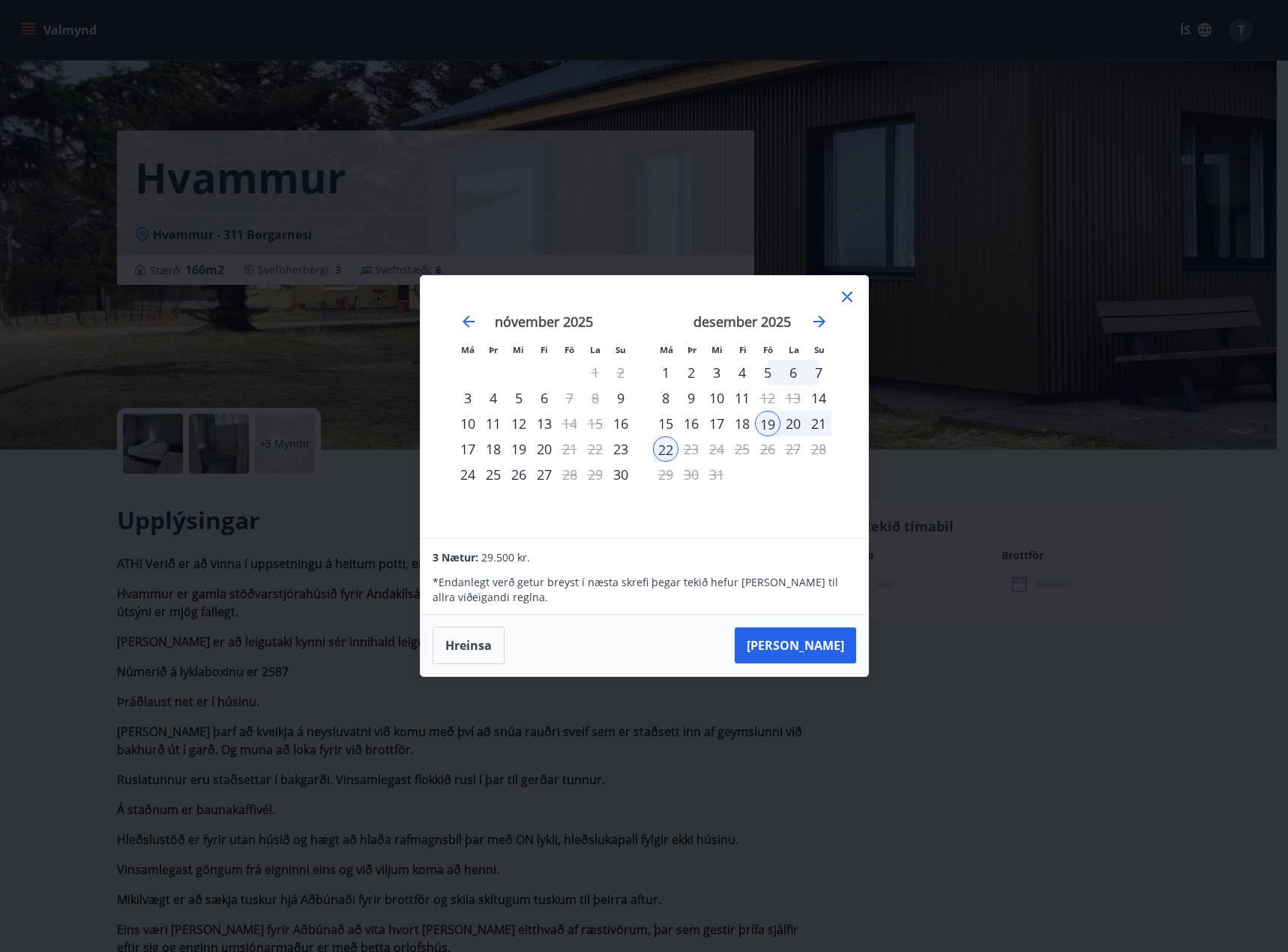
click at [847, 291] on icon at bounding box center [847, 297] width 18 height 18
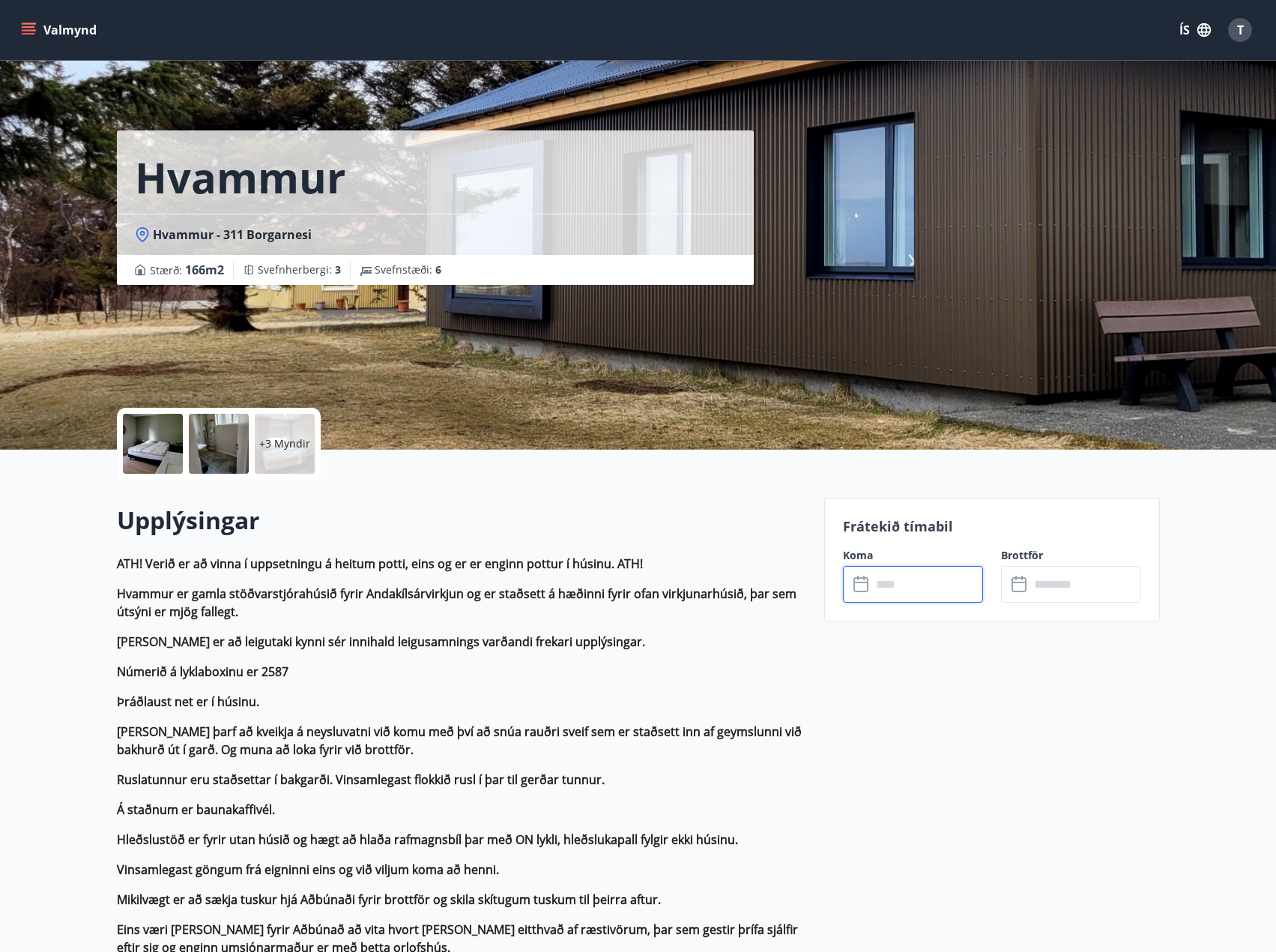
click at [37, 23] on button "Valmynd" at bounding box center [60, 30] width 85 height 27
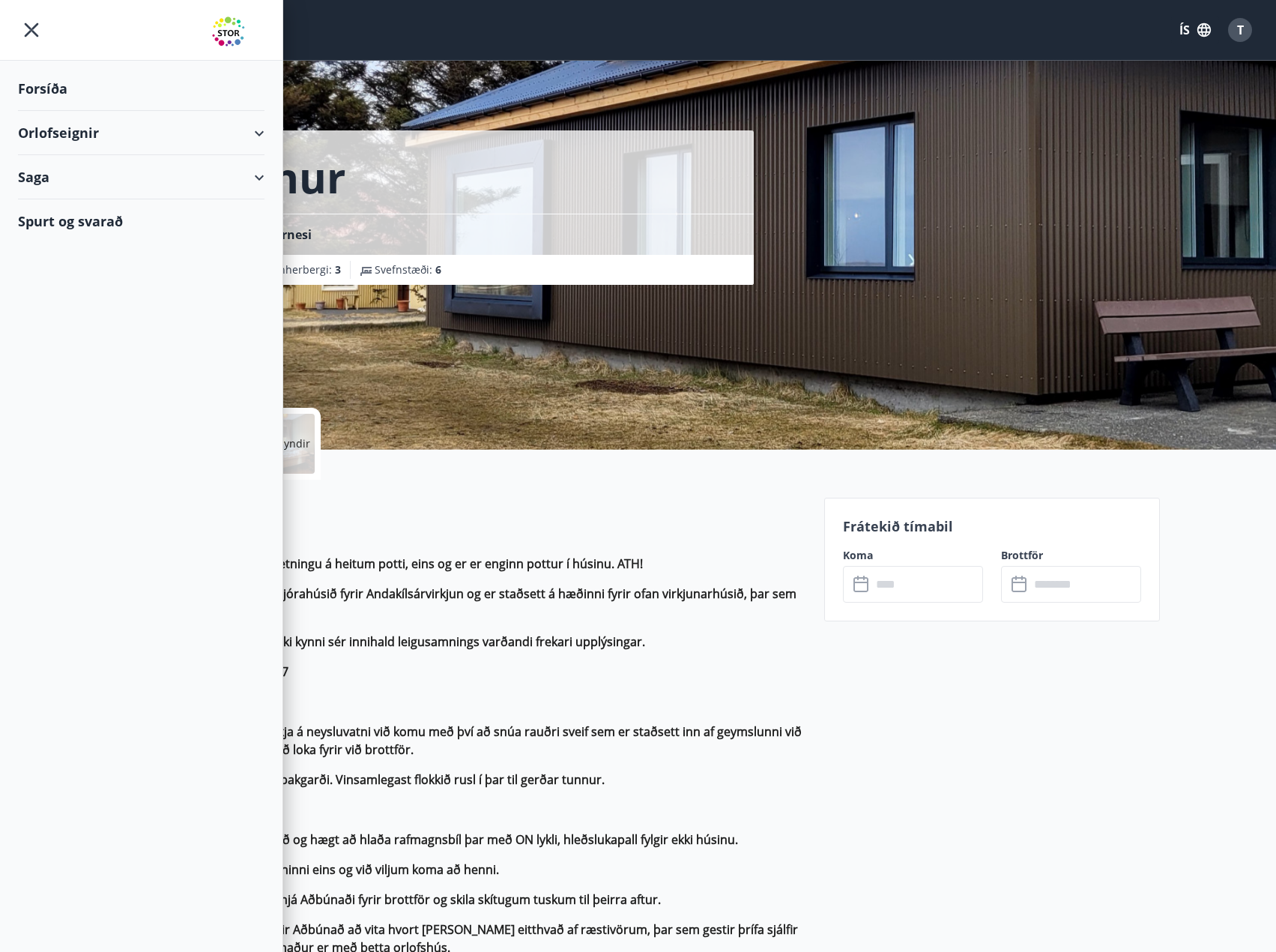
click at [34, 209] on div "Spurt og svarað" at bounding box center [141, 221] width 247 height 44
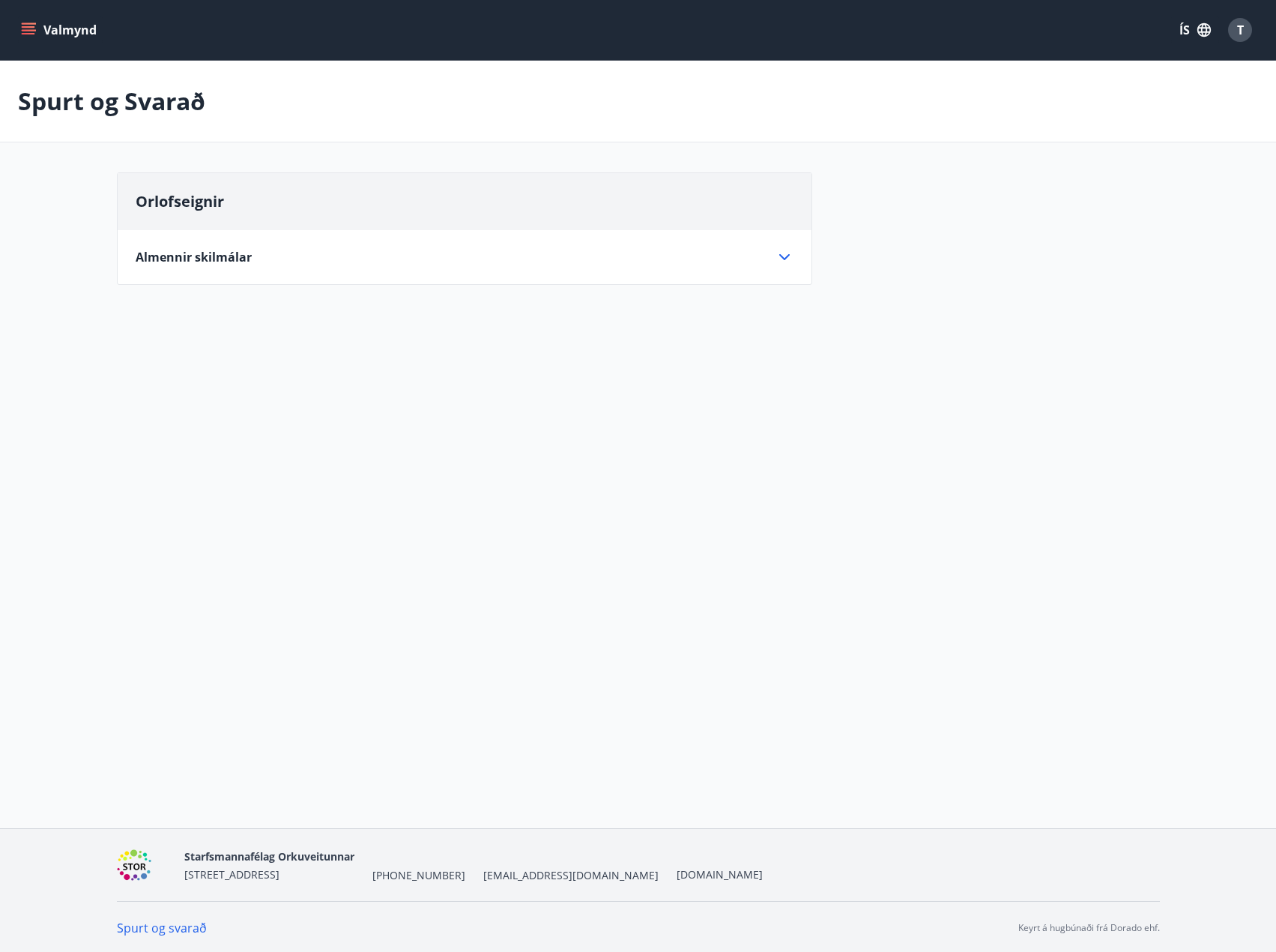
click at [221, 262] on span "Almennir skilmálar" at bounding box center [193, 257] width 116 height 17
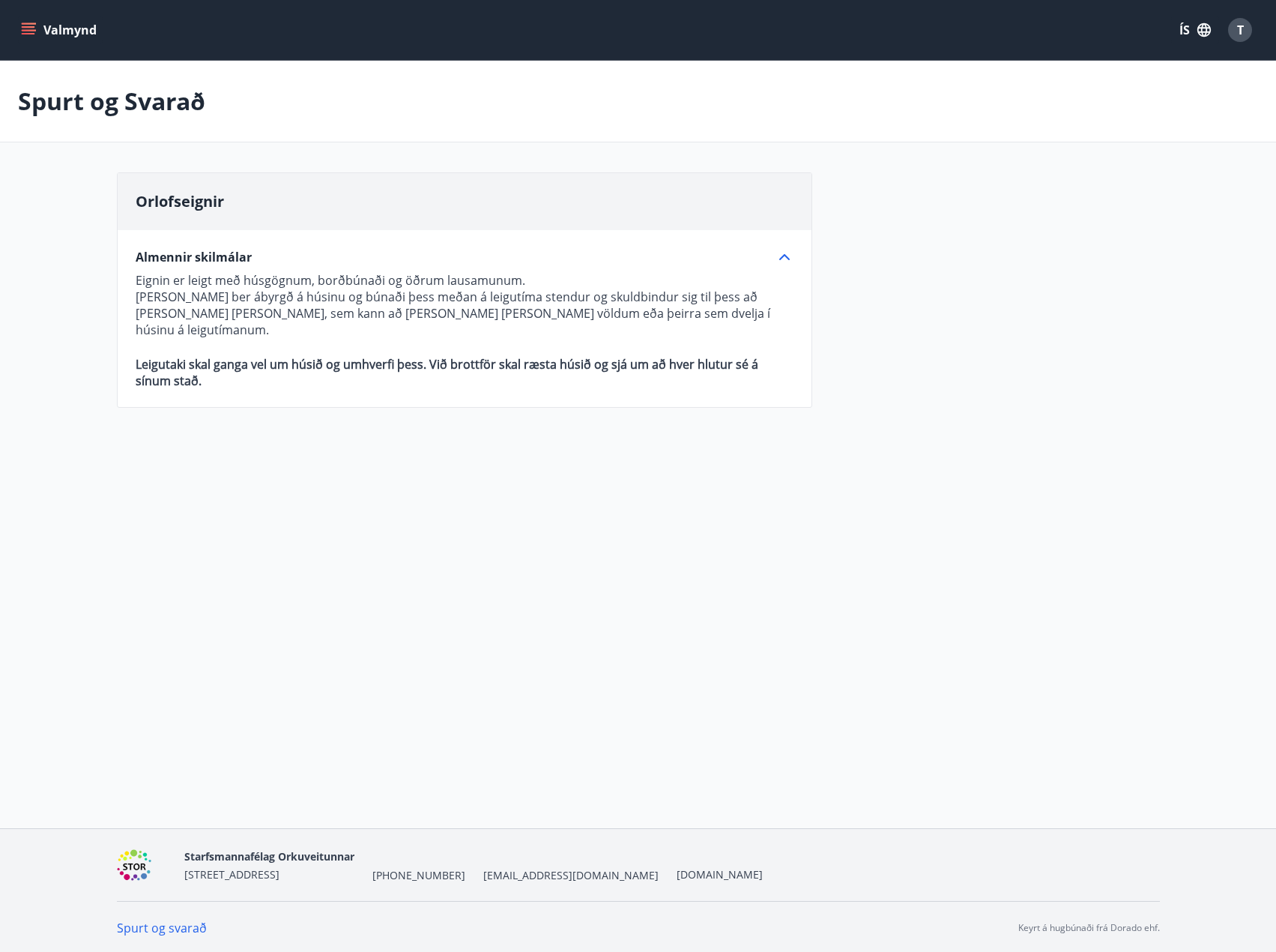
click at [30, 21] on button "Valmynd" at bounding box center [60, 30] width 85 height 27
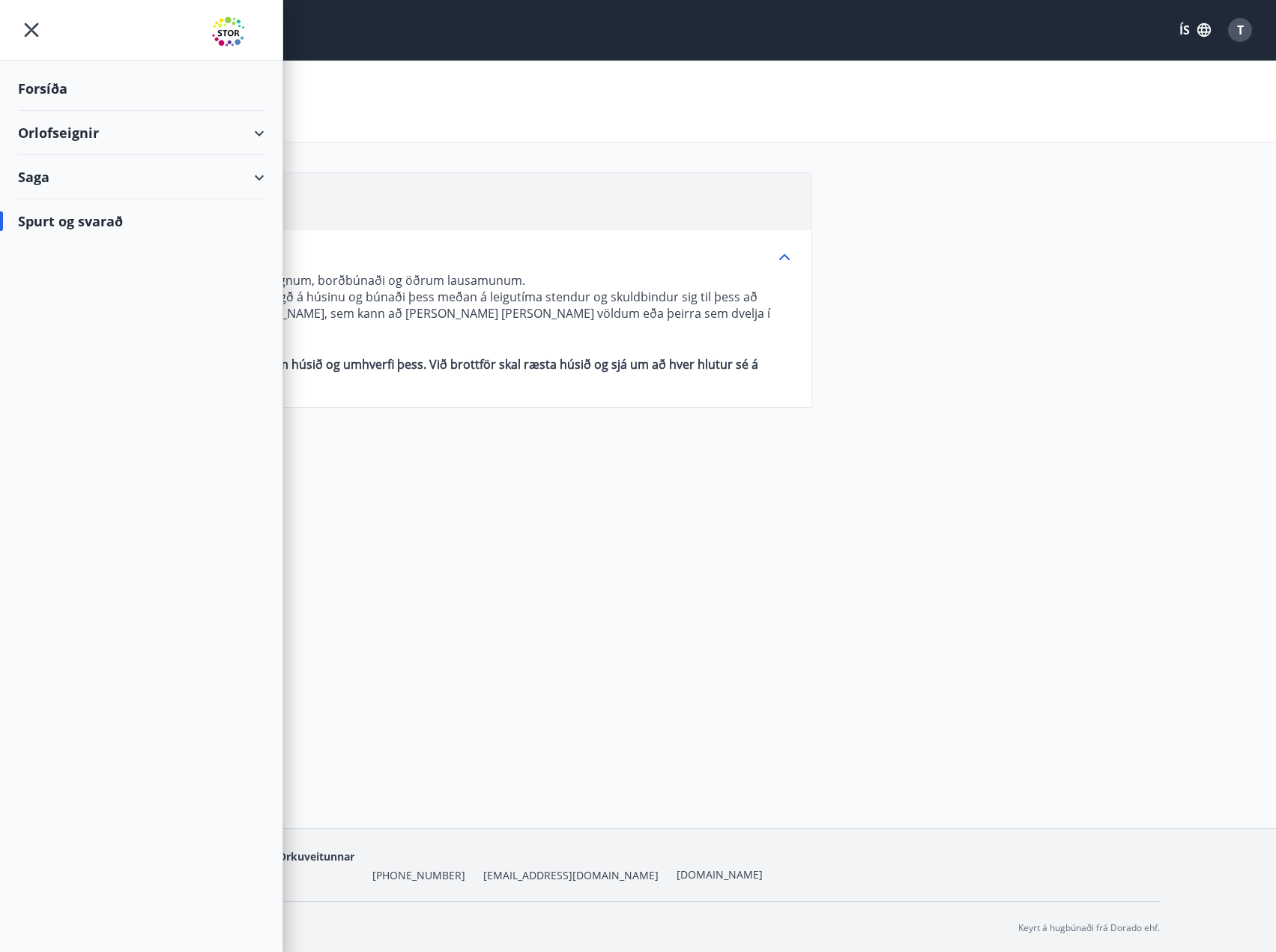
click at [267, 131] on icon at bounding box center [259, 133] width 18 height 18
click at [264, 131] on div "Orlofseignir" at bounding box center [141, 133] width 247 height 44
click at [263, 132] on div "Orlofseignir" at bounding box center [141, 133] width 247 height 44
click at [258, 237] on div "Saga" at bounding box center [141, 239] width 247 height 44
click at [56, 337] on div "Punktar" at bounding box center [142, 341] width 223 height 31
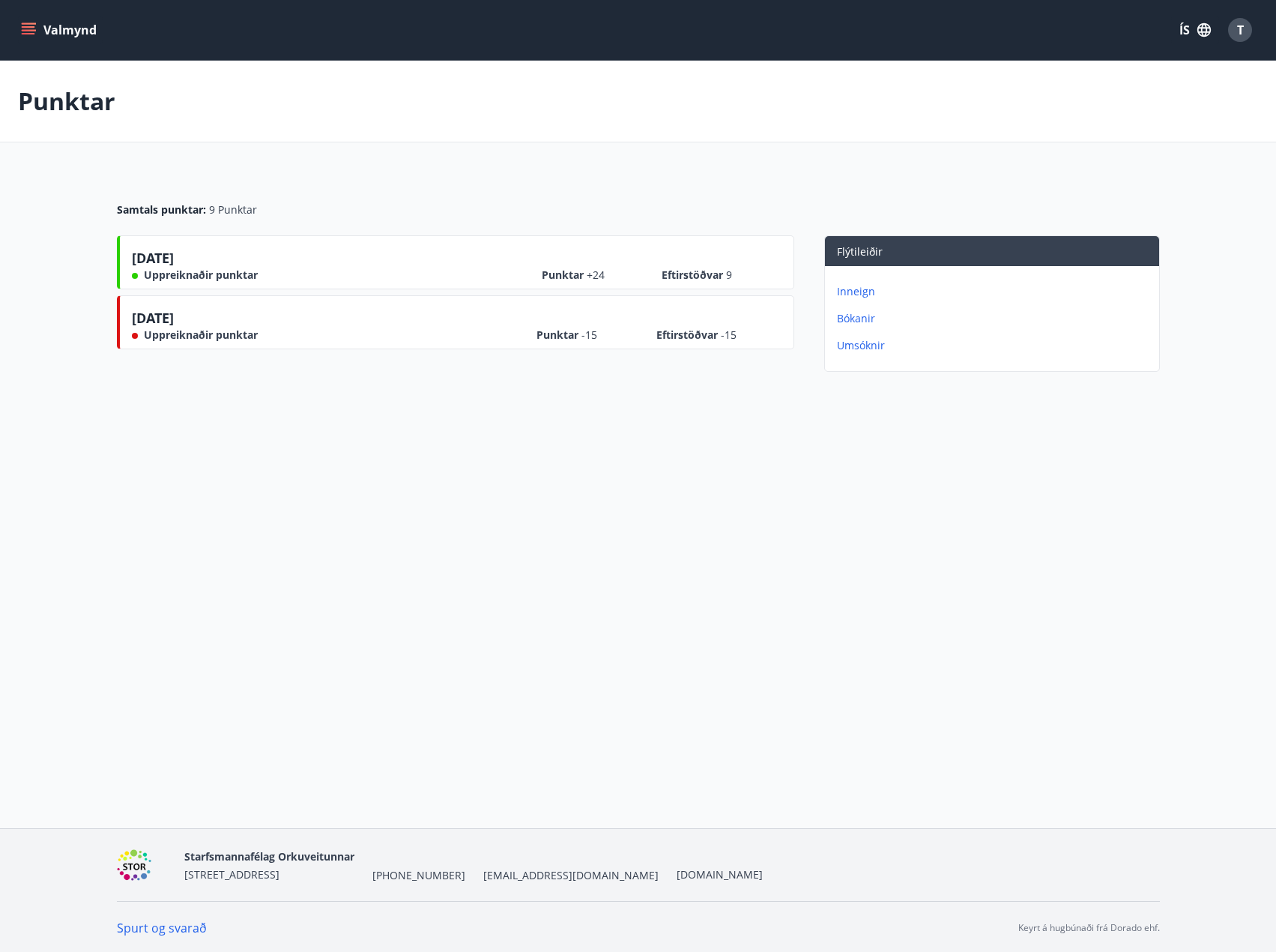
click at [22, 22] on icon "menu" at bounding box center [27, 29] width 15 height 15
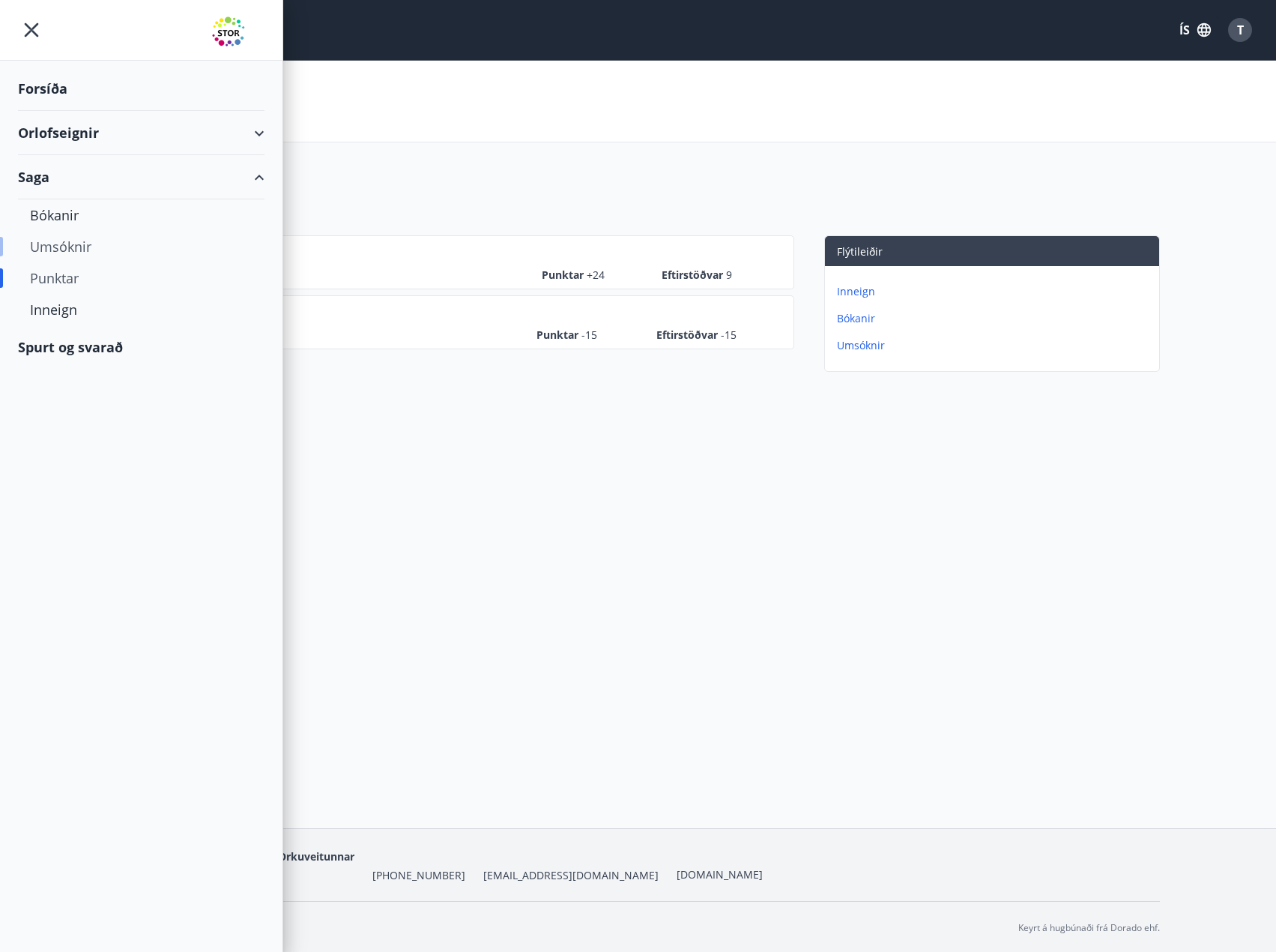
click at [51, 250] on div "Umsóknir" at bounding box center [142, 246] width 223 height 31
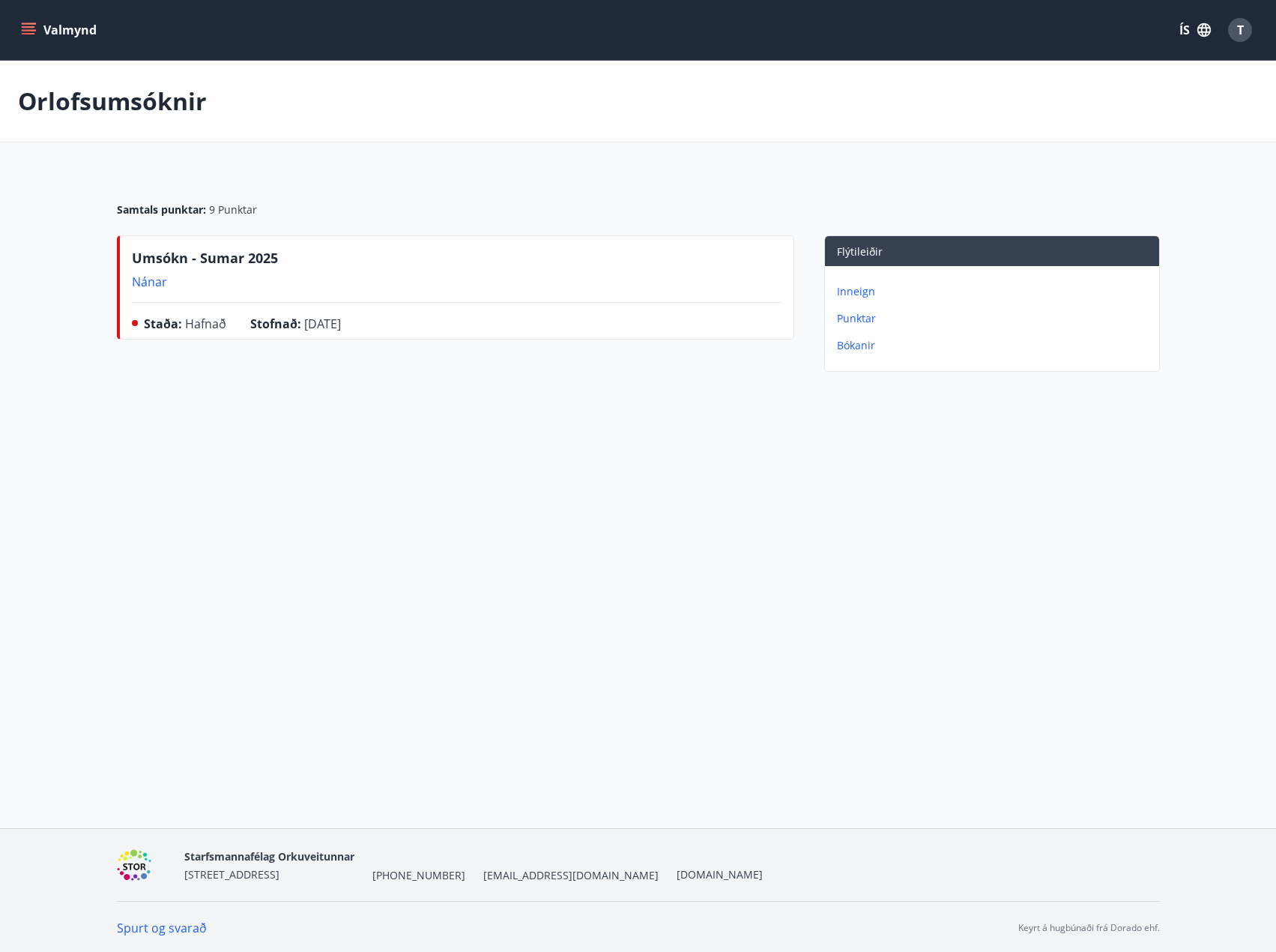
click at [23, 30] on icon "menu" at bounding box center [29, 30] width 17 height 2
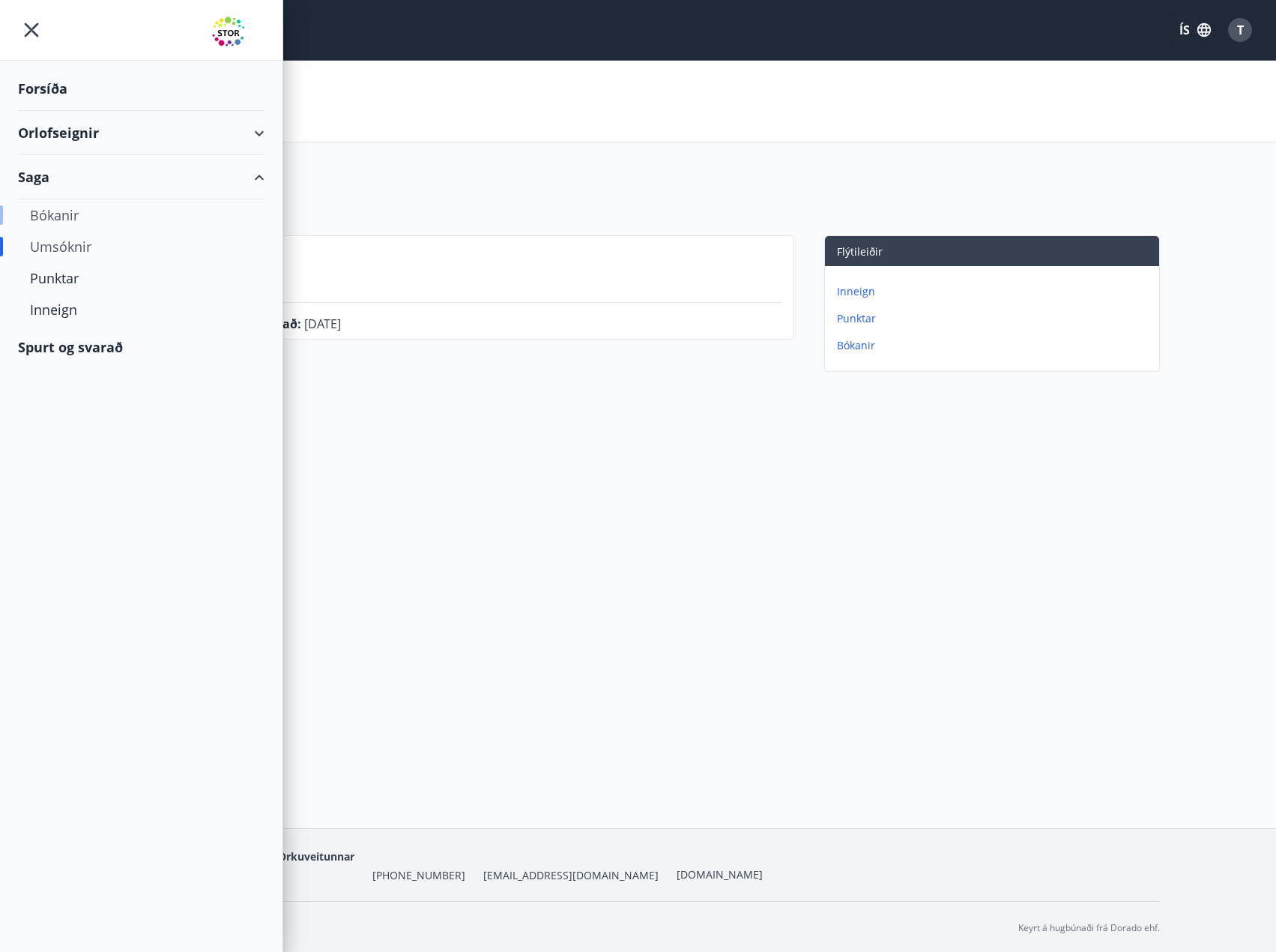
click at [60, 212] on div "Bókanir" at bounding box center [142, 215] width 223 height 31
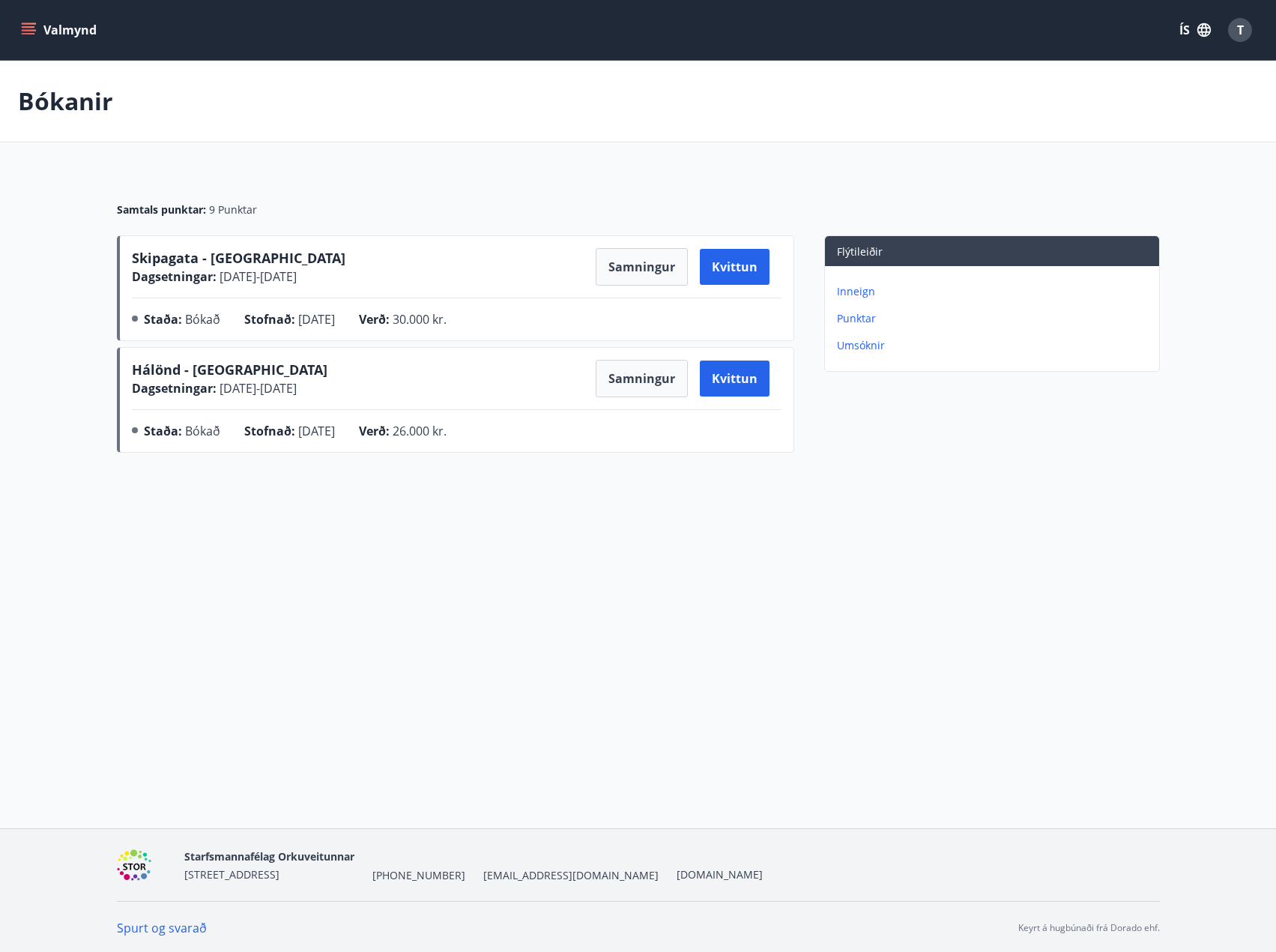
click at [25, 24] on icon "menu" at bounding box center [27, 29] width 15 height 15
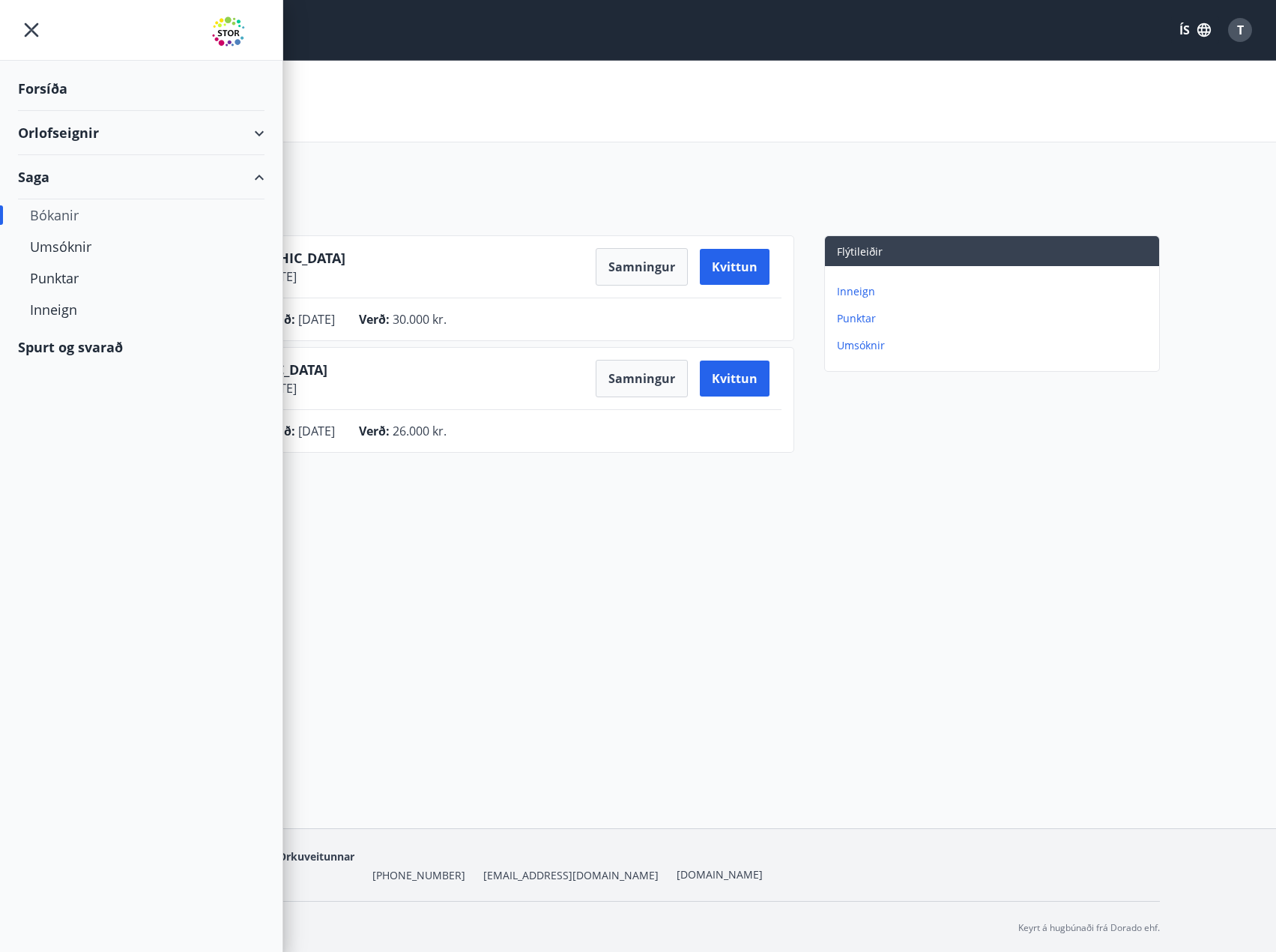
click at [69, 135] on div "Orlofseignir" at bounding box center [141, 133] width 247 height 44
click at [94, 207] on div "Bókunardagatal" at bounding box center [142, 202] width 223 height 31
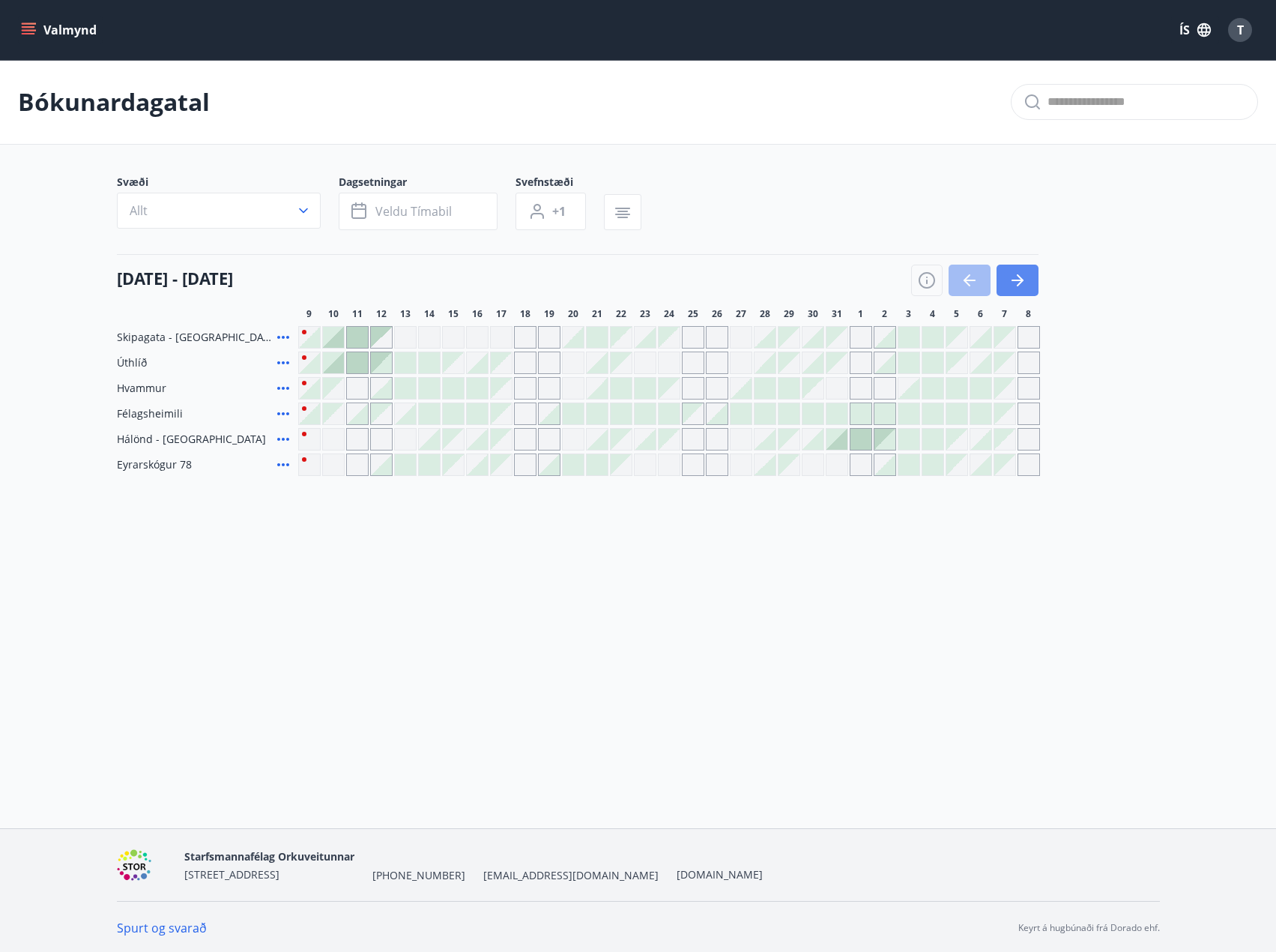
click at [1015, 273] on icon "button" at bounding box center [1017, 280] width 18 height 18
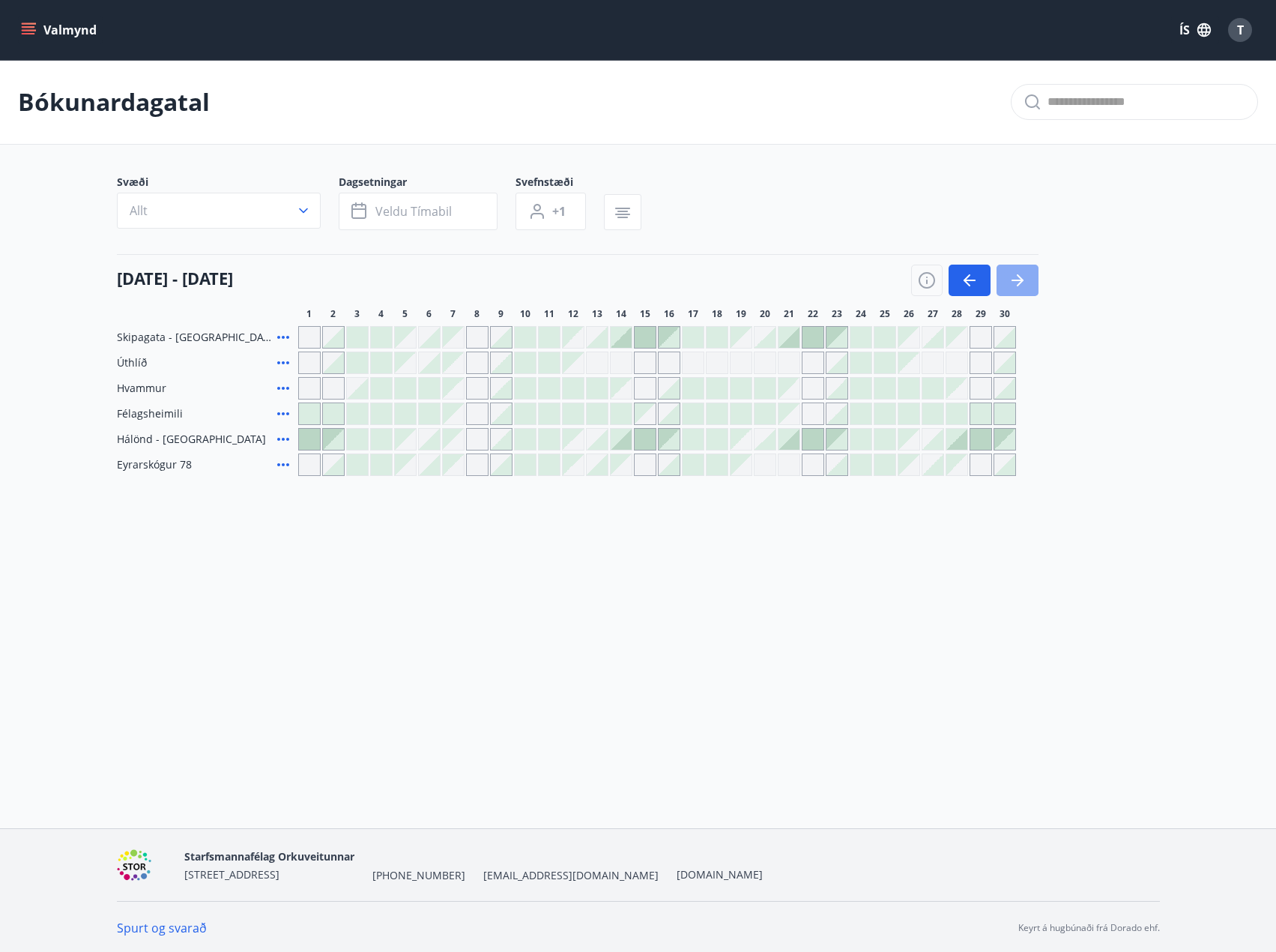
click at [1015, 273] on icon "button" at bounding box center [1017, 280] width 18 height 18
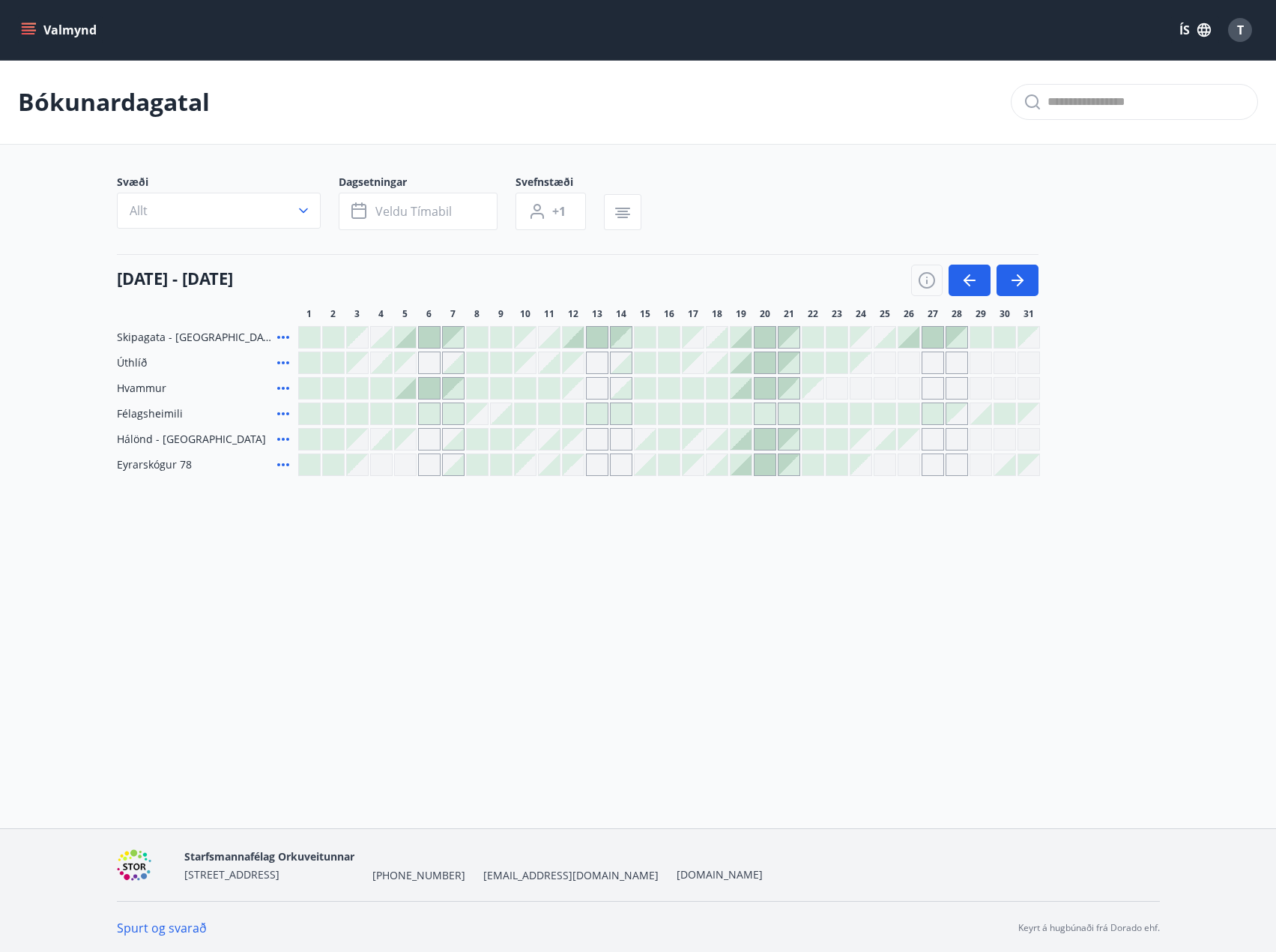
click at [735, 388] on div at bounding box center [740, 388] width 21 height 21
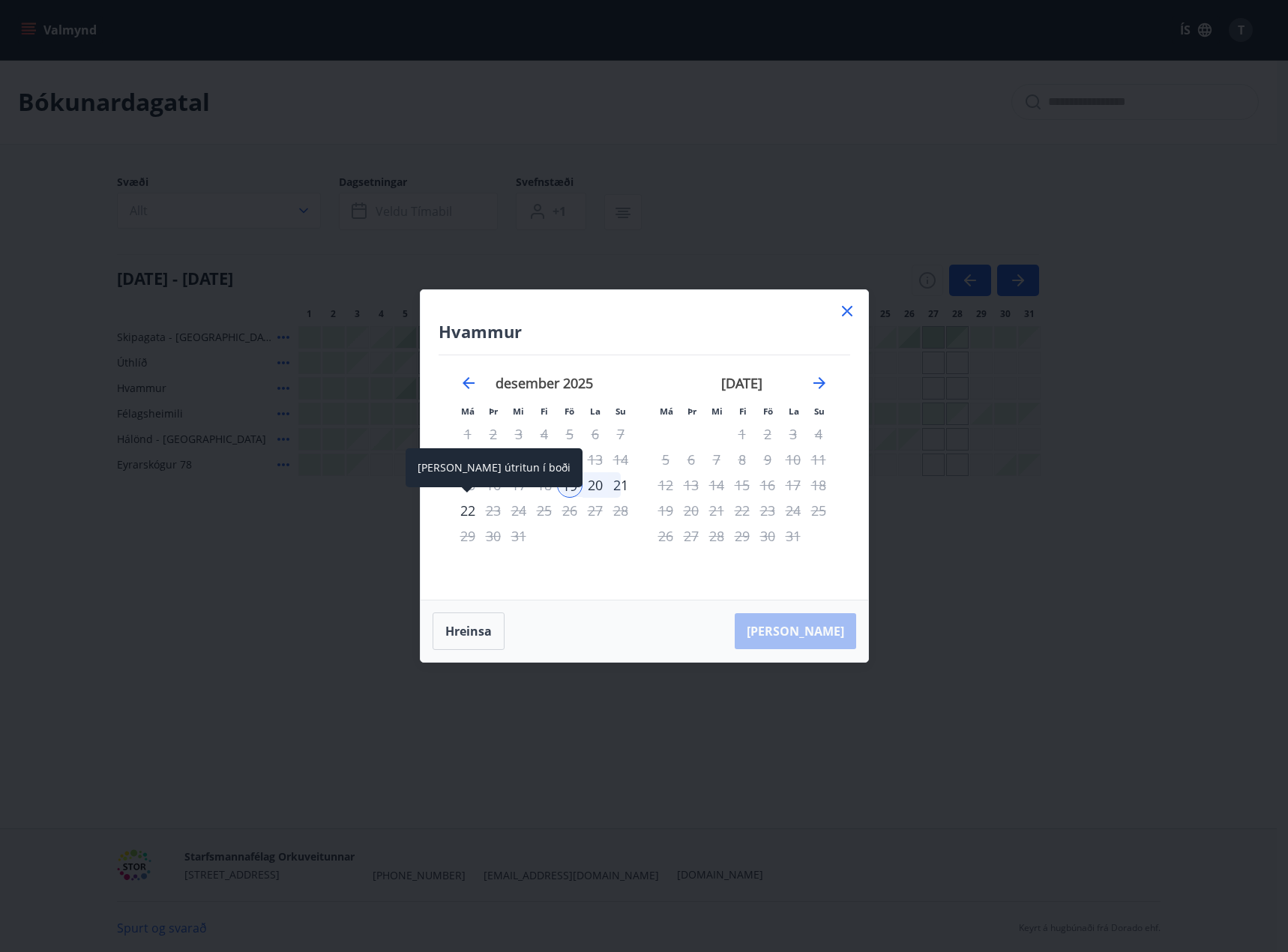
click at [465, 509] on div "22" at bounding box center [468, 511] width 25 height 25
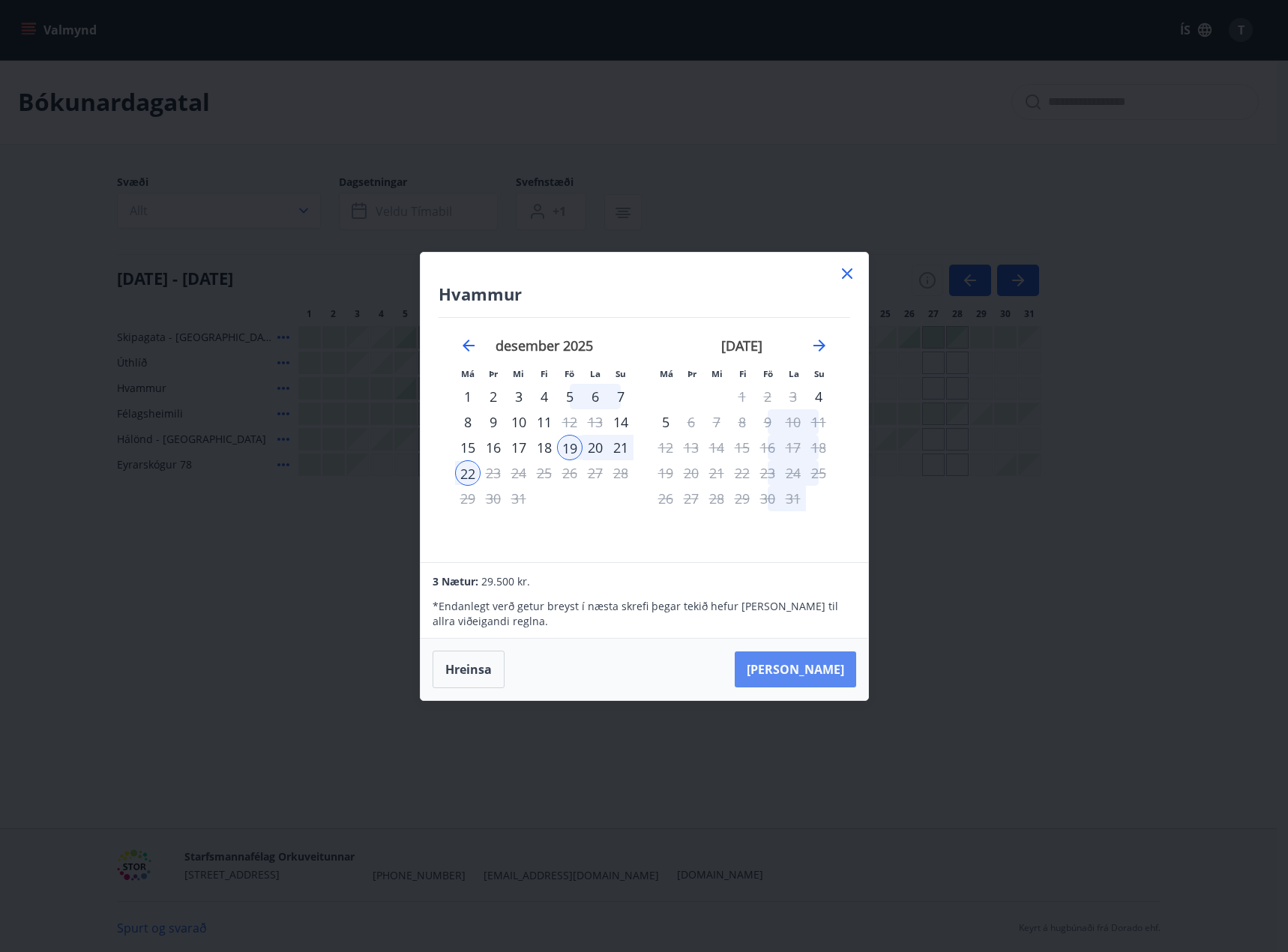
click at [817, 669] on button "Taka Frá" at bounding box center [795, 669] width 121 height 36
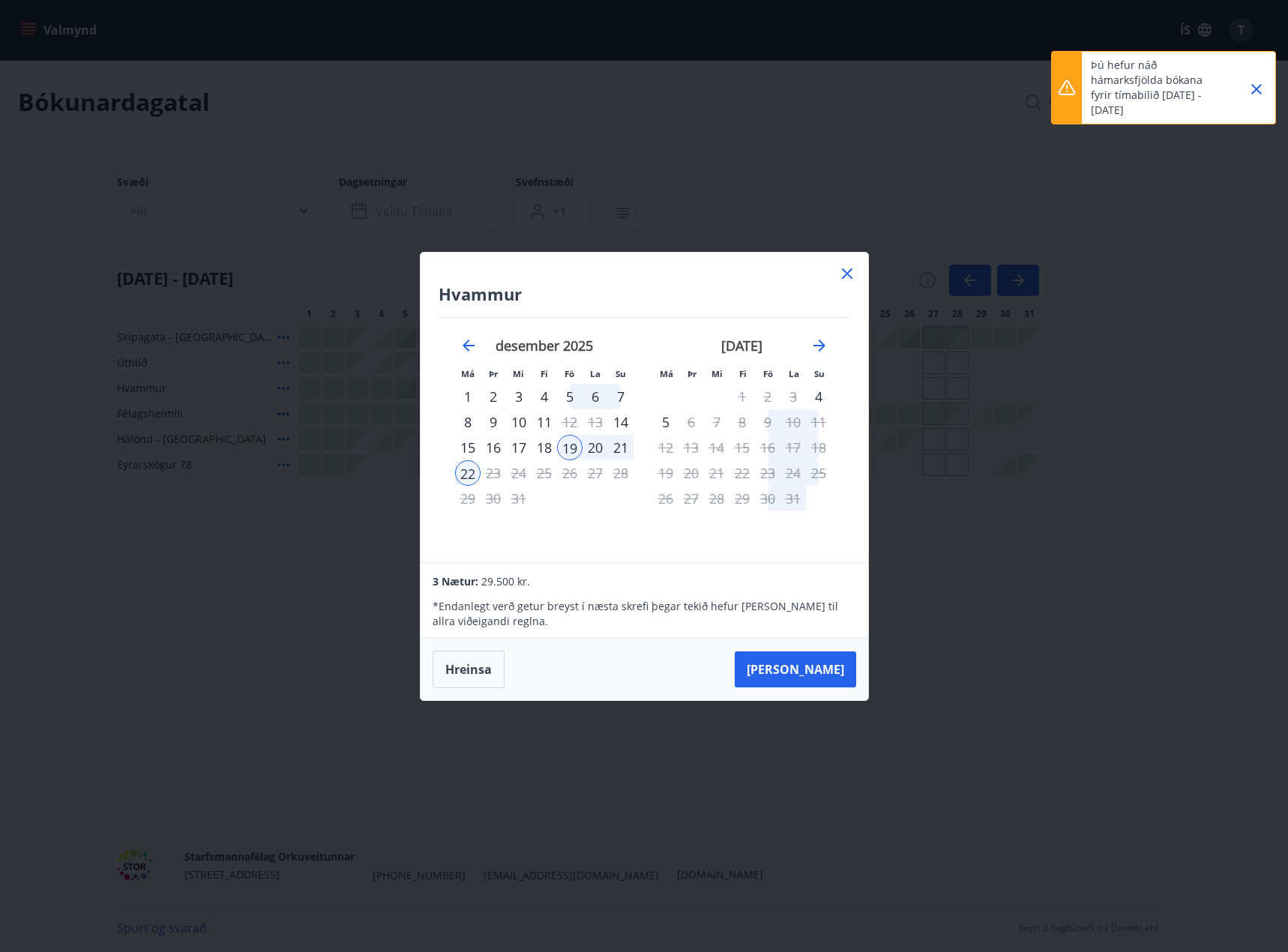
click at [1262, 89] on icon "Close" at bounding box center [1256, 89] width 18 height 18
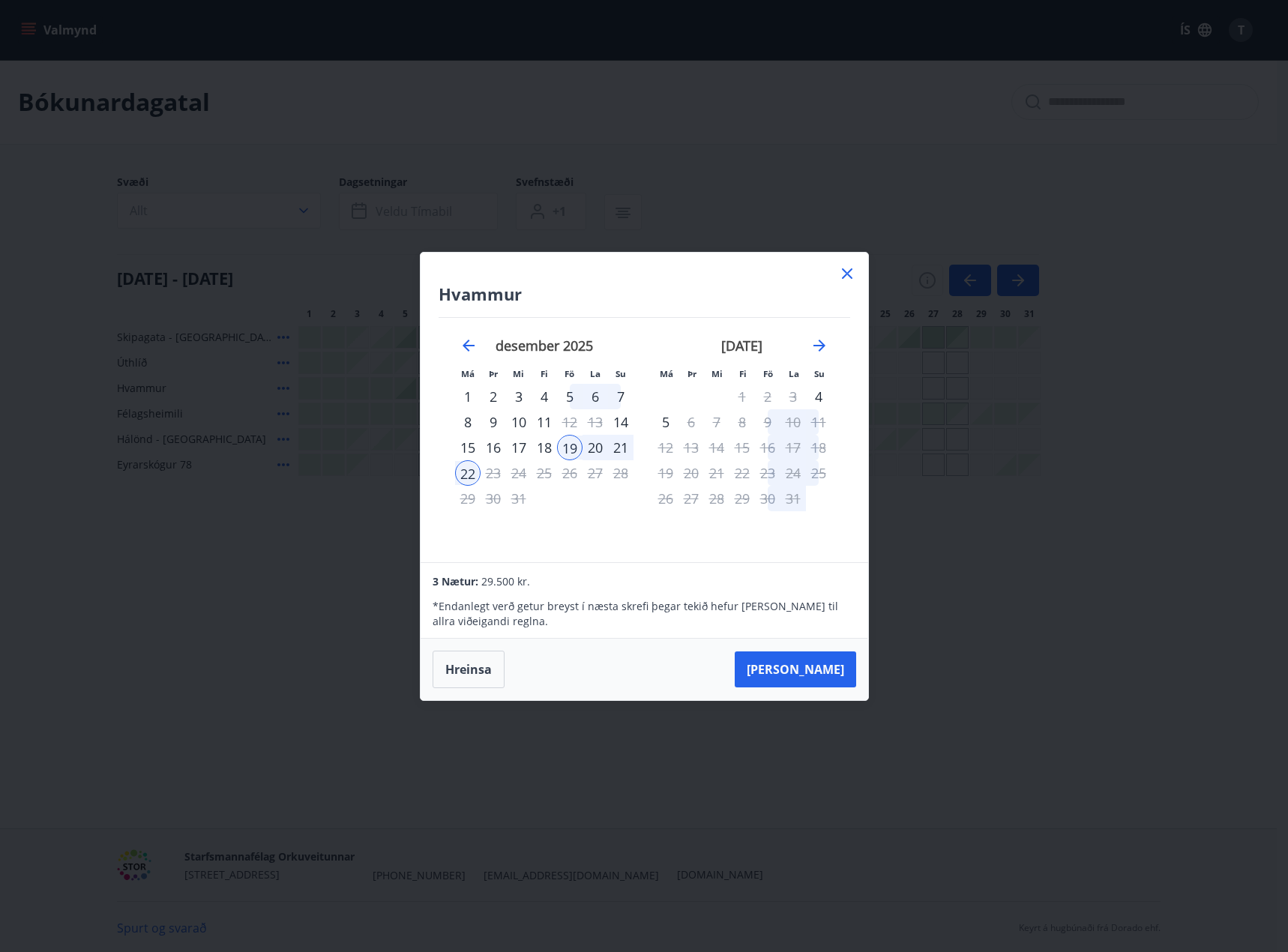
click at [844, 278] on icon at bounding box center [847, 273] width 18 height 18
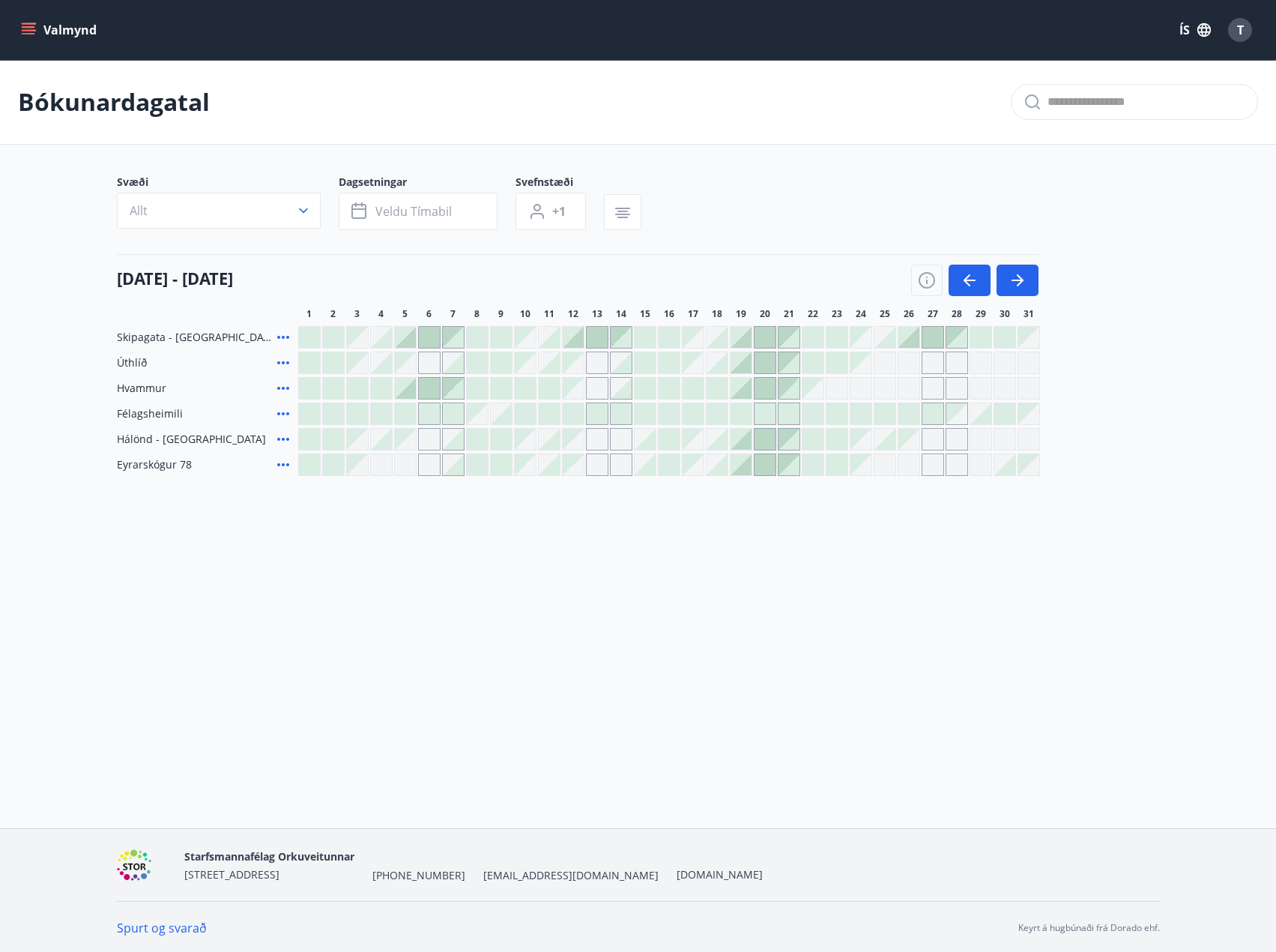
click at [157, 927] on link "Spurt og svarað" at bounding box center [162, 928] width 90 height 17
